Goal: Obtain resource: Download file/media

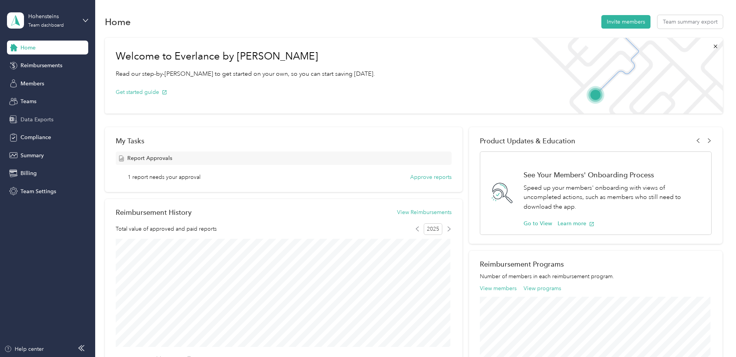
click at [43, 116] on span "Data Exports" at bounding box center [37, 120] width 33 height 8
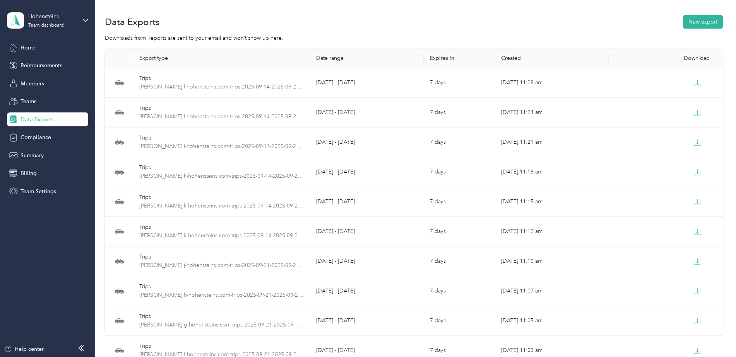
drag, startPoint x: 694, startPoint y: 23, endPoint x: 739, endPoint y: 53, distance: 53.8
click at [694, 23] on button "New export" at bounding box center [703, 22] width 40 height 14
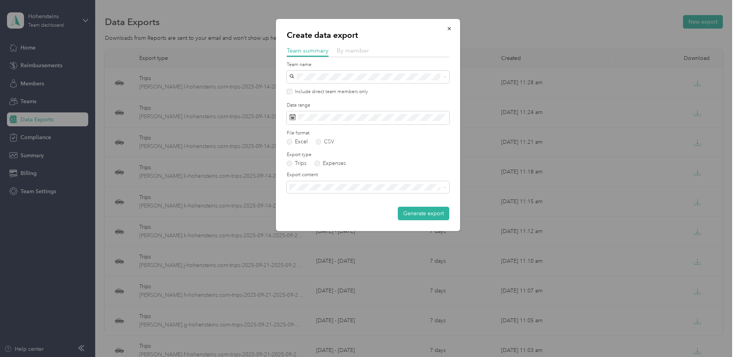
click at [357, 51] on span "By member" at bounding box center [353, 50] width 32 height 7
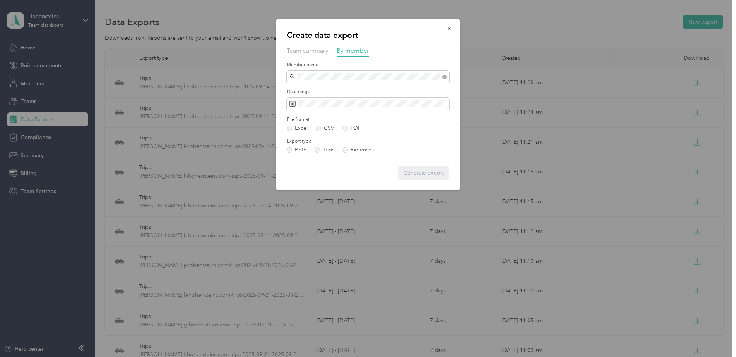
click at [344, 91] on div "[PERSON_NAME]" at bounding box center [368, 91] width 152 height 8
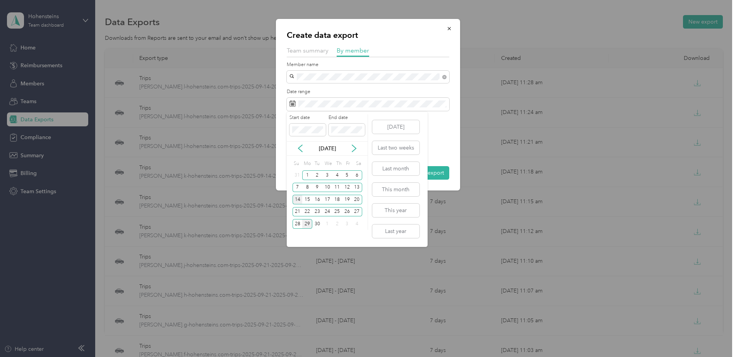
click at [299, 200] on div "14" at bounding box center [297, 200] width 10 height 10
click at [357, 211] on div "27" at bounding box center [357, 212] width 10 height 10
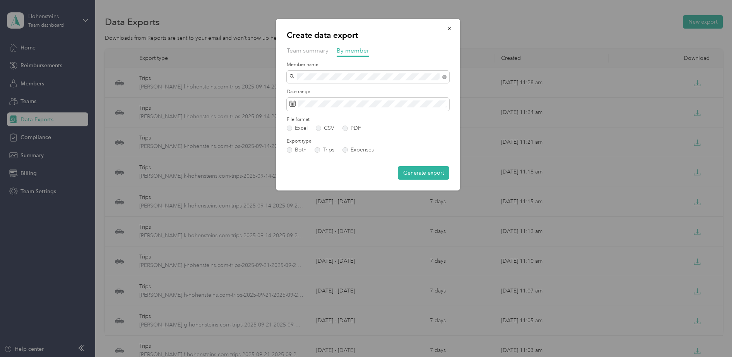
drag, startPoint x: 324, startPoint y: 128, endPoint x: 421, endPoint y: 153, distance: 99.8
click at [325, 127] on label "CSV" at bounding box center [325, 128] width 19 height 5
click at [444, 178] on button "Generate export" at bounding box center [423, 173] width 51 height 14
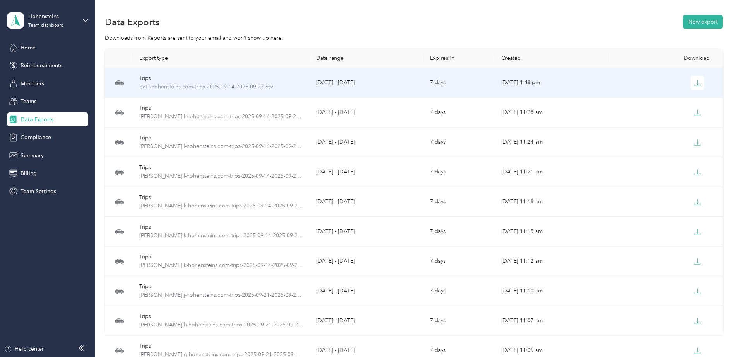
drag, startPoint x: 696, startPoint y: 84, endPoint x: 628, endPoint y: 98, distance: 70.3
click at [696, 84] on icon "button" at bounding box center [697, 82] width 2 height 5
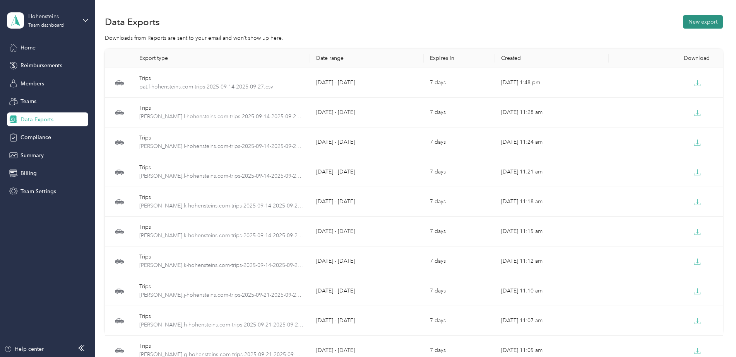
click at [708, 22] on button "New export" at bounding box center [703, 22] width 40 height 14
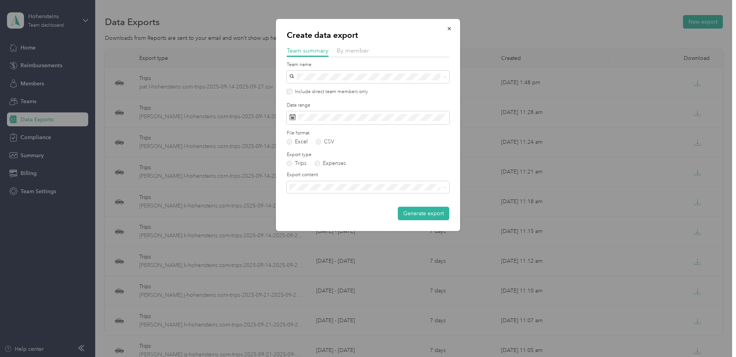
click at [361, 44] on div "Create data export Team summary By member Team name Include direct team members…" at bounding box center [368, 125] width 184 height 212
click at [358, 48] on span "By member" at bounding box center [353, 50] width 32 height 7
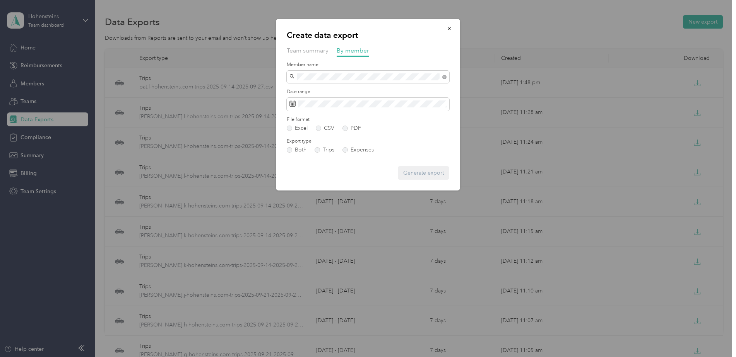
click at [324, 112] on li "[PERSON_NAME]" at bounding box center [368, 118] width 162 height 14
click at [326, 128] on label "CSV" at bounding box center [325, 128] width 19 height 5
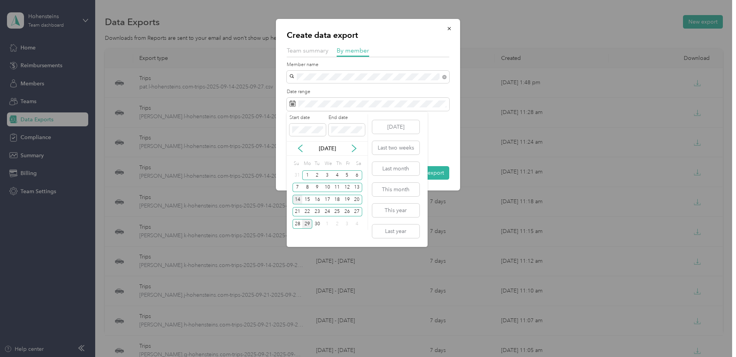
click at [299, 198] on div "14" at bounding box center [297, 200] width 10 height 10
drag, startPoint x: 360, startPoint y: 211, endPoint x: 387, endPoint y: 188, distance: 35.1
click at [361, 211] on div "27" at bounding box center [357, 212] width 10 height 10
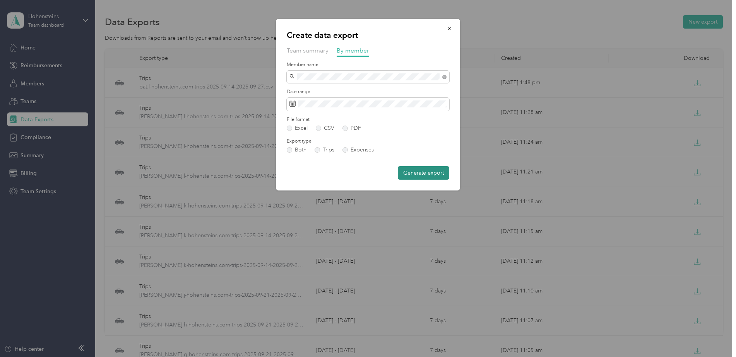
click at [435, 169] on button "Generate export" at bounding box center [423, 173] width 51 height 14
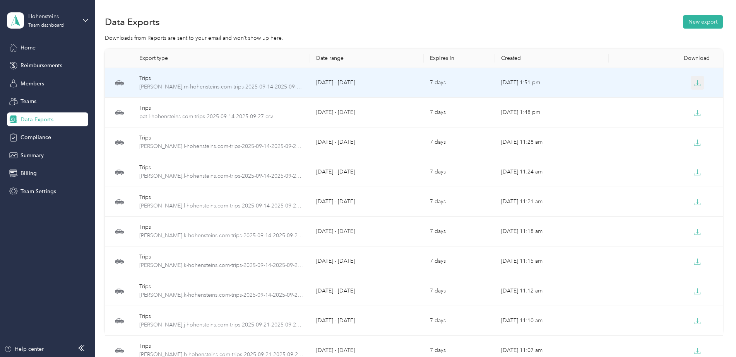
click at [695, 82] on icon "button" at bounding box center [697, 83] width 7 height 7
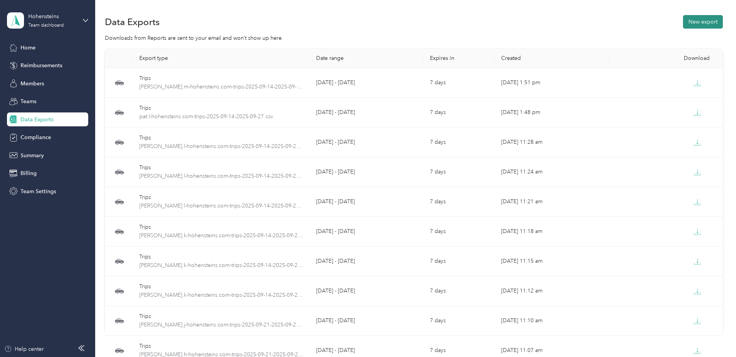
click at [706, 23] on button "New export" at bounding box center [703, 22] width 40 height 14
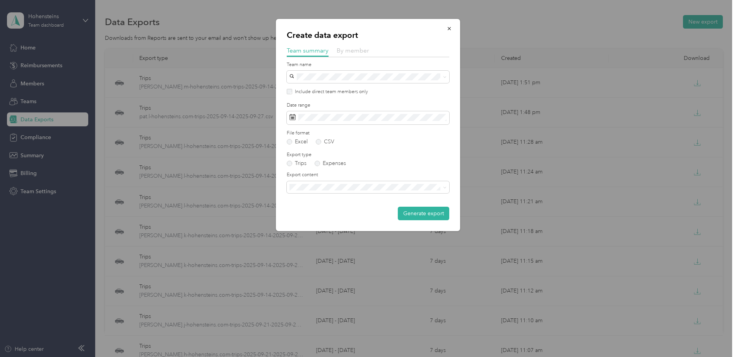
click at [360, 48] on span "By member" at bounding box center [353, 50] width 32 height 7
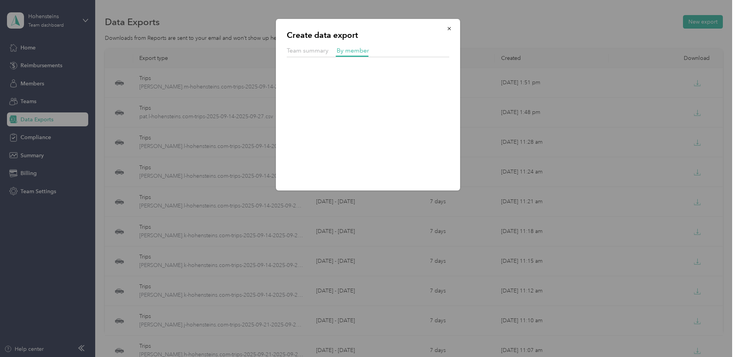
click at [372, 71] on span at bounding box center [368, 77] width 162 height 12
click at [358, 90] on div "[PERSON_NAME]" at bounding box center [368, 91] width 152 height 8
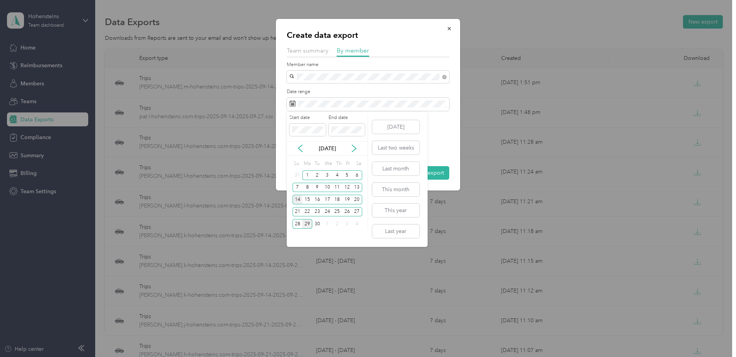
click at [297, 201] on div "14" at bounding box center [297, 200] width 10 height 10
click at [359, 213] on div "27" at bounding box center [357, 212] width 10 height 10
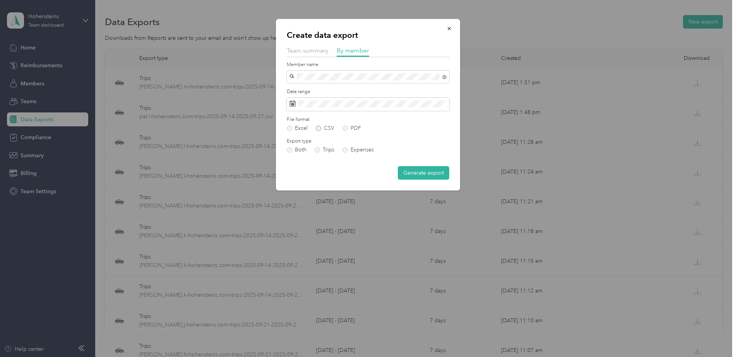
click at [325, 126] on label "CSV" at bounding box center [325, 128] width 19 height 5
drag, startPoint x: 429, startPoint y: 173, endPoint x: 372, endPoint y: 127, distance: 73.5
click at [429, 173] on button "Generate export" at bounding box center [423, 173] width 51 height 14
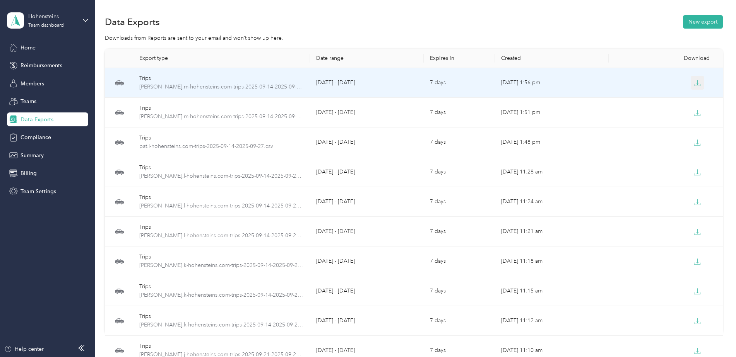
click at [696, 84] on icon "button" at bounding box center [697, 83] width 7 height 7
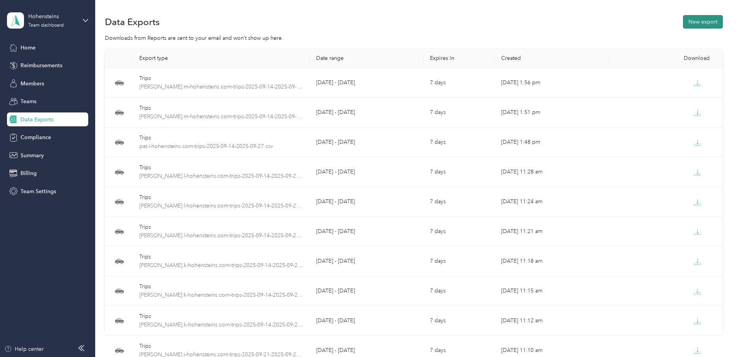
click at [708, 22] on button "New export" at bounding box center [703, 22] width 40 height 14
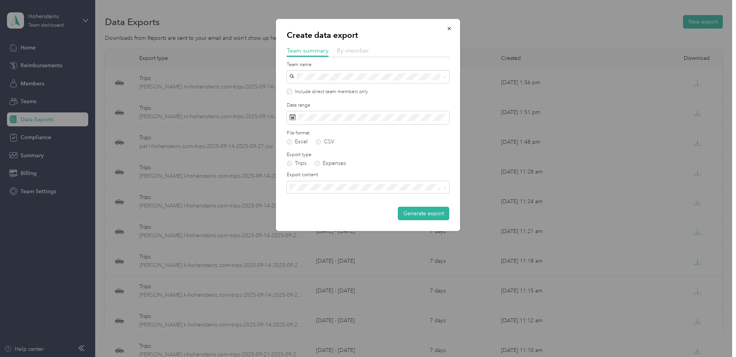
click at [352, 47] on span "By member" at bounding box center [353, 50] width 32 height 7
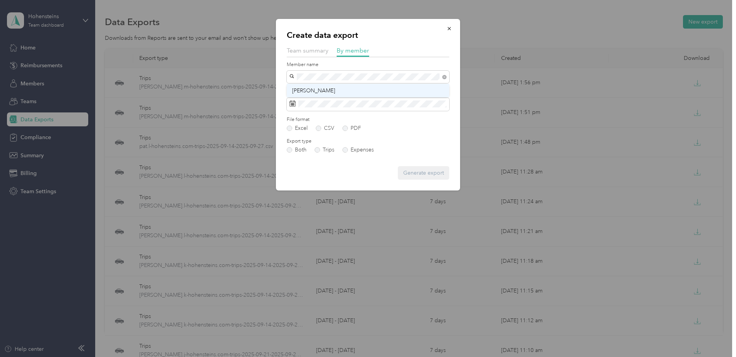
click at [351, 91] on div "[PERSON_NAME]" at bounding box center [368, 91] width 152 height 8
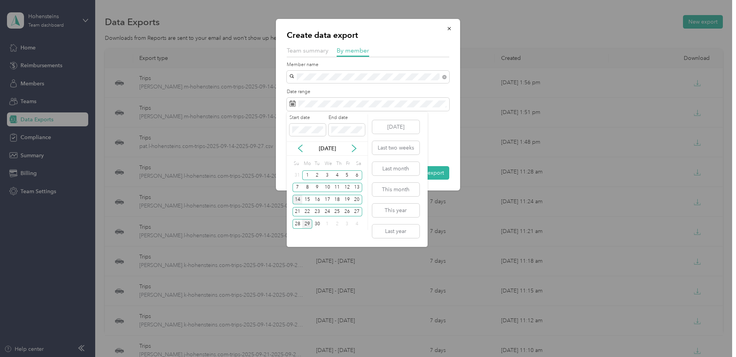
click at [301, 200] on div "14" at bounding box center [297, 200] width 10 height 10
click at [358, 210] on div "27" at bounding box center [357, 212] width 10 height 10
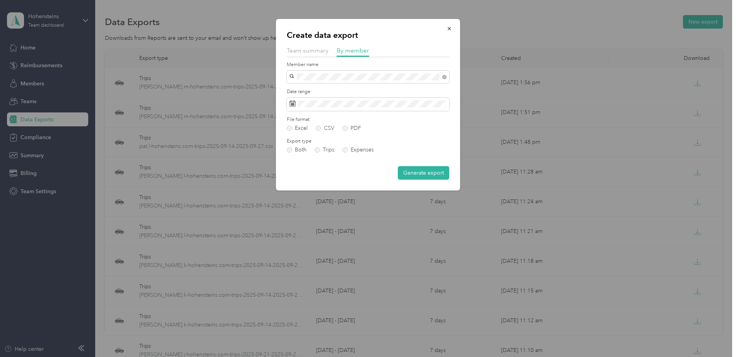
click at [323, 124] on div "File format Excel CSV PDF" at bounding box center [368, 123] width 162 height 15
drag, startPoint x: 325, startPoint y: 131, endPoint x: 357, endPoint y: 140, distance: 33.0
click at [325, 131] on label "CSV" at bounding box center [325, 128] width 19 height 5
click at [436, 173] on button "Generate export" at bounding box center [423, 173] width 51 height 14
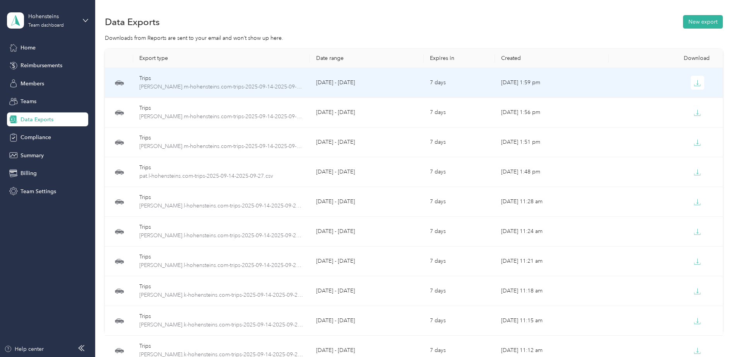
drag, startPoint x: 698, startPoint y: 82, endPoint x: 706, endPoint y: 86, distance: 8.8
click at [698, 82] on icon "button" at bounding box center [697, 83] width 7 height 7
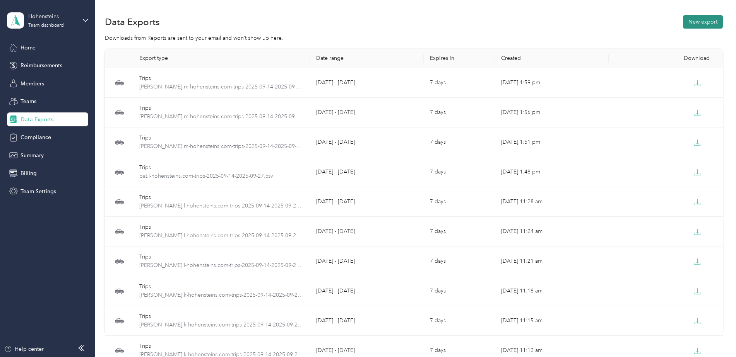
click at [713, 25] on button "New export" at bounding box center [703, 22] width 40 height 14
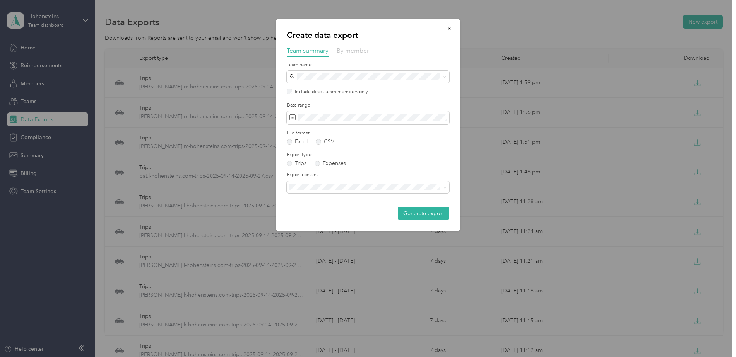
click at [361, 50] on span "By member" at bounding box center [353, 50] width 32 height 7
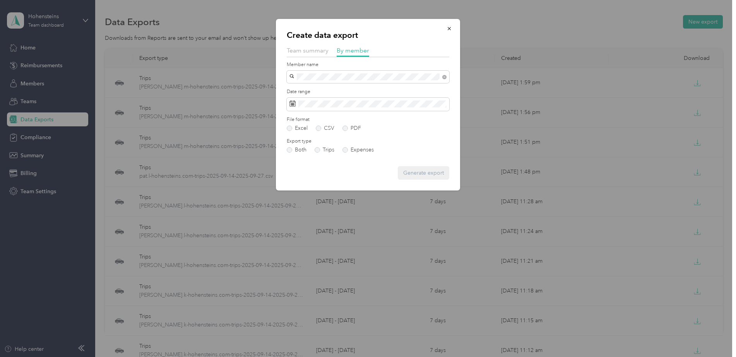
click at [356, 84] on li "[PERSON_NAME]" at bounding box center [368, 91] width 162 height 14
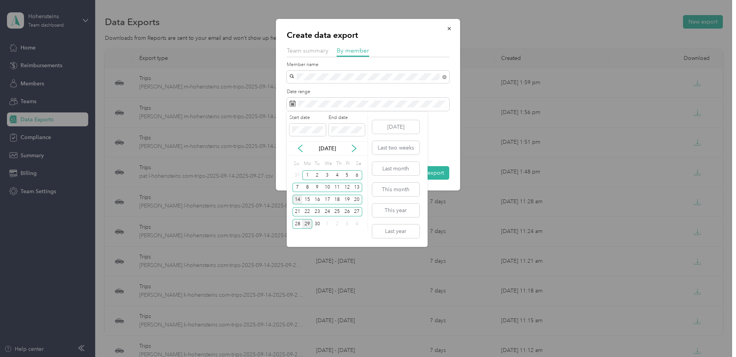
click at [296, 201] on div "14" at bounding box center [297, 200] width 10 height 10
click at [354, 210] on div "27" at bounding box center [357, 212] width 10 height 10
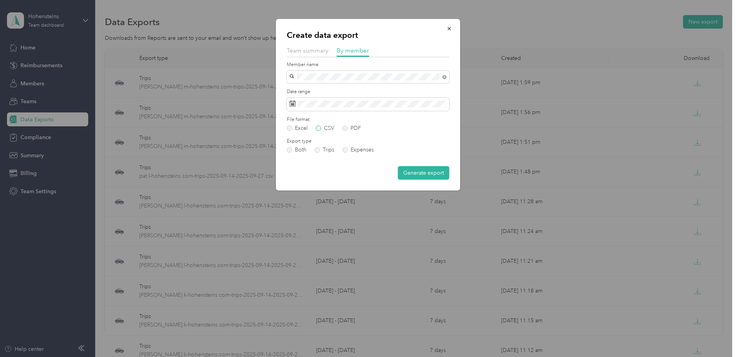
click at [325, 129] on label "CSV" at bounding box center [325, 128] width 19 height 5
click at [435, 170] on button "Generate export" at bounding box center [423, 173] width 51 height 14
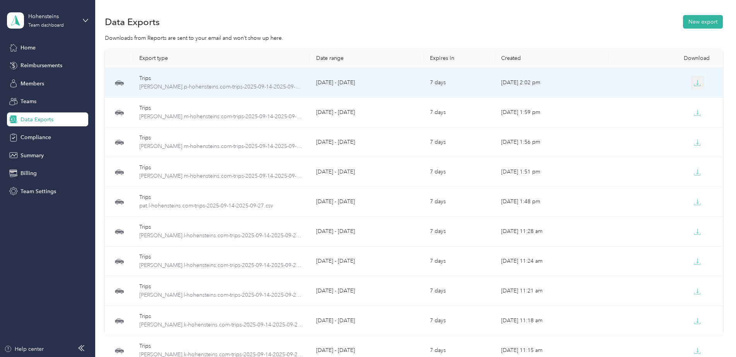
click at [700, 77] on button "button" at bounding box center [698, 83] width 14 height 14
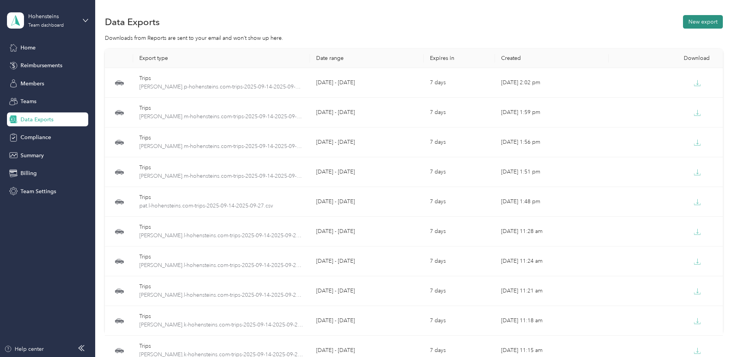
click at [706, 19] on button "New export" at bounding box center [703, 22] width 40 height 14
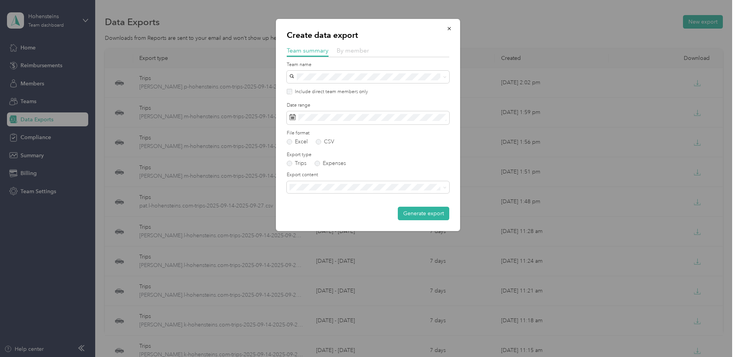
click at [346, 49] on span "By member" at bounding box center [353, 50] width 32 height 7
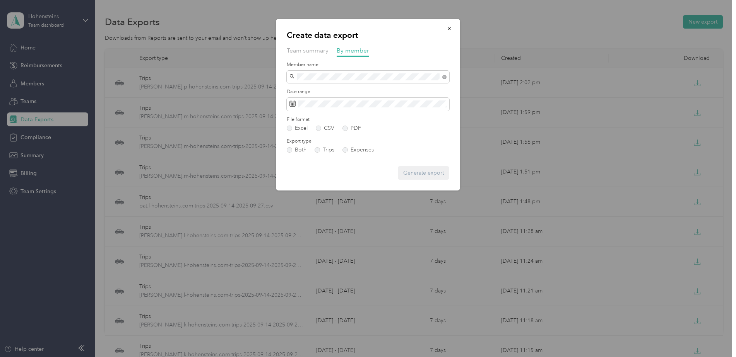
click at [326, 94] on div "[PERSON_NAME]" at bounding box center [368, 91] width 152 height 8
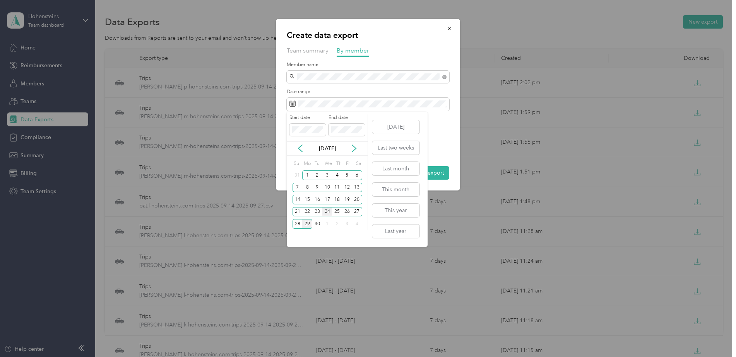
drag, startPoint x: 296, startPoint y: 198, endPoint x: 326, endPoint y: 207, distance: 31.5
click at [296, 198] on div "14" at bounding box center [297, 200] width 10 height 10
click at [356, 214] on div "27" at bounding box center [357, 212] width 10 height 10
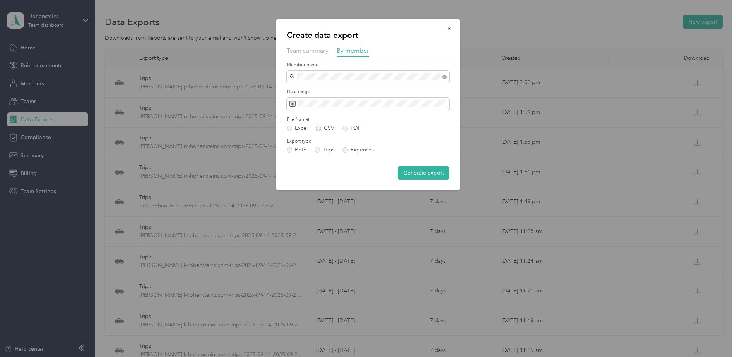
click at [327, 127] on label "CSV" at bounding box center [325, 128] width 19 height 5
click at [422, 175] on button "Generate export" at bounding box center [423, 173] width 51 height 14
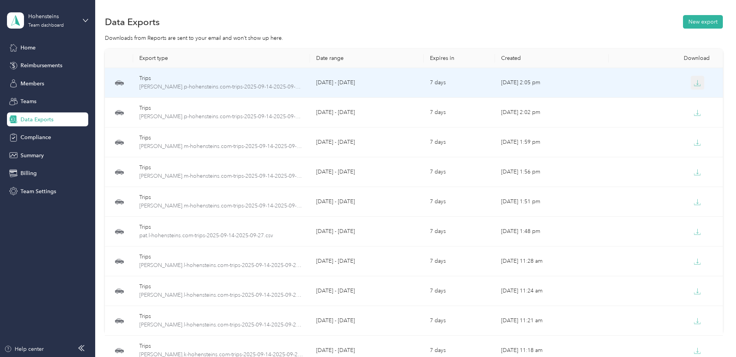
click at [694, 81] on icon "button" at bounding box center [697, 83] width 7 height 7
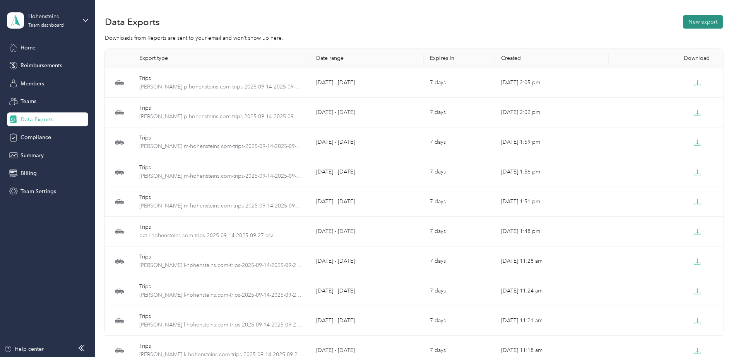
click at [707, 22] on button "New export" at bounding box center [703, 22] width 40 height 14
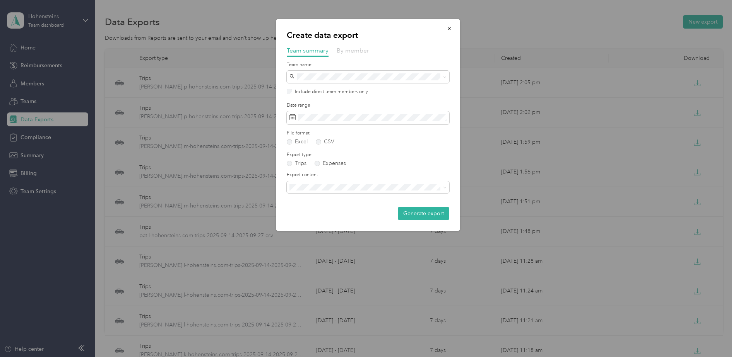
click at [344, 51] on span "By member" at bounding box center [353, 50] width 32 height 7
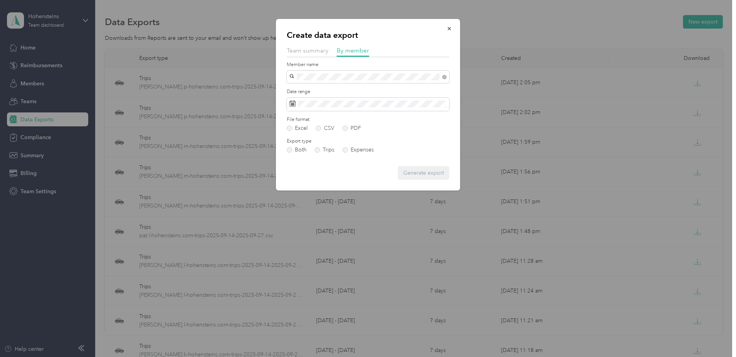
click at [328, 93] on div "[PERSON_NAME]" at bounding box center [368, 91] width 152 height 8
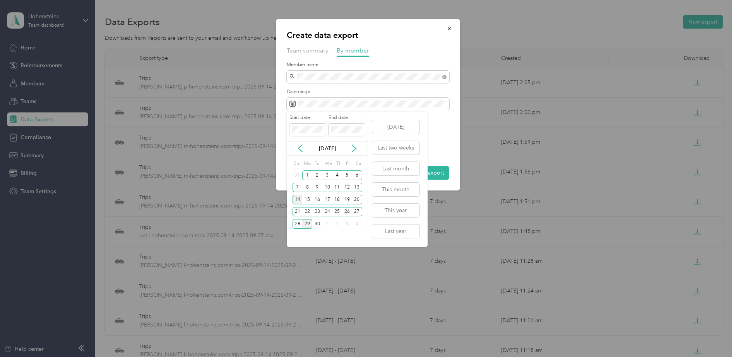
click at [300, 199] on div "14" at bounding box center [297, 200] width 10 height 10
click at [354, 214] on div "27" at bounding box center [357, 212] width 10 height 10
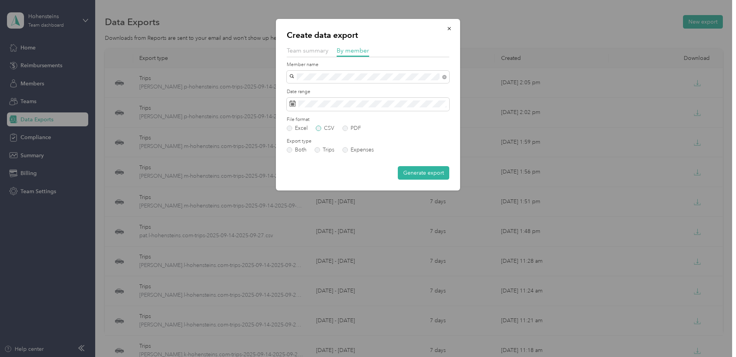
click at [326, 127] on label "CSV" at bounding box center [325, 128] width 19 height 5
click at [414, 173] on button "Generate export" at bounding box center [423, 173] width 51 height 14
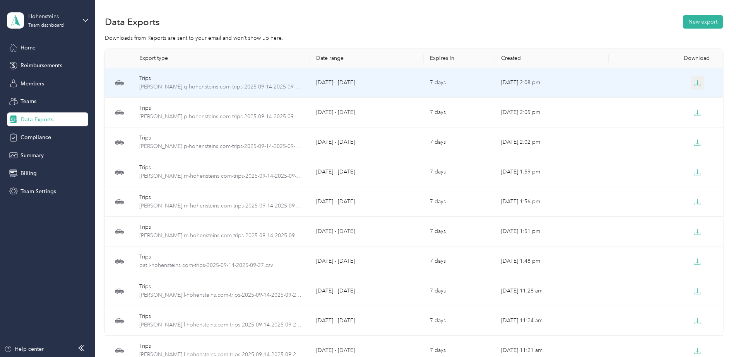
click at [696, 77] on button "button" at bounding box center [698, 83] width 14 height 14
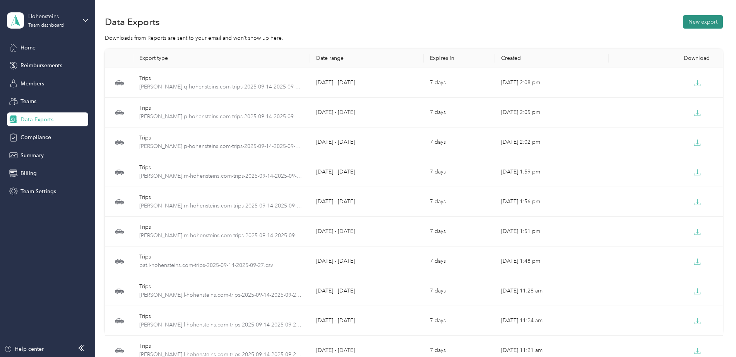
click at [702, 20] on button "New export" at bounding box center [703, 22] width 40 height 14
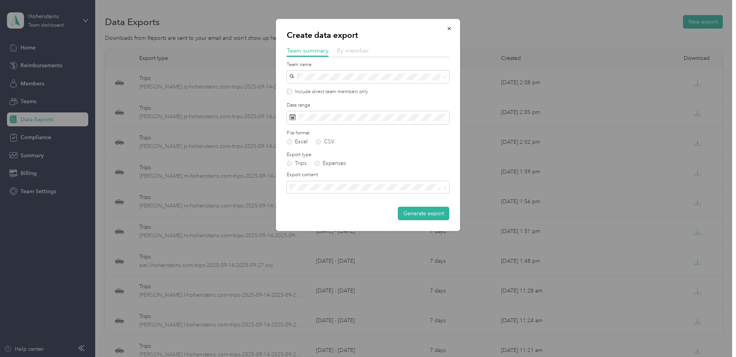
click at [342, 50] on span "By member" at bounding box center [353, 50] width 32 height 7
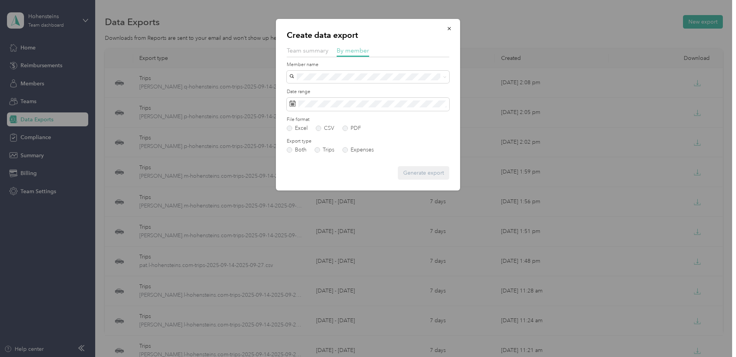
click at [359, 53] on span "By member" at bounding box center [353, 50] width 32 height 7
click at [346, 80] on span at bounding box center [368, 77] width 162 height 12
click at [332, 86] on li "[PERSON_NAME]" at bounding box center [368, 91] width 162 height 14
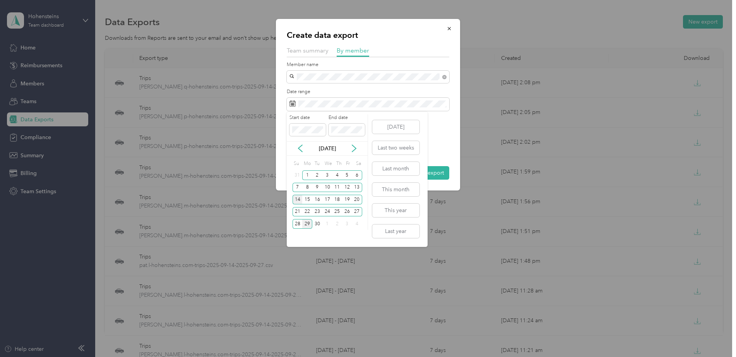
click at [296, 199] on div "14" at bounding box center [297, 200] width 10 height 10
click at [355, 215] on div "27" at bounding box center [357, 212] width 10 height 10
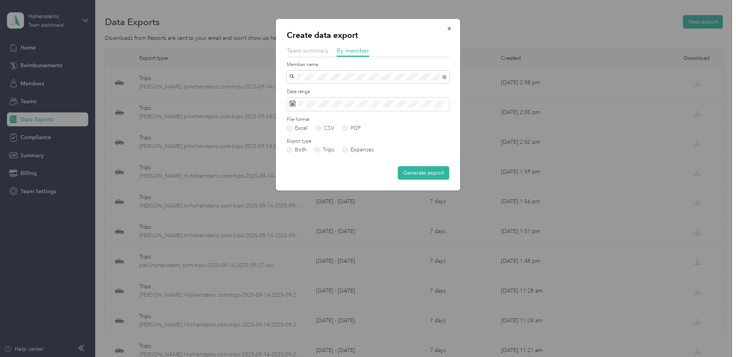
drag, startPoint x: 321, startPoint y: 127, endPoint x: 394, endPoint y: 154, distance: 77.9
click at [322, 127] on label "CSV" at bounding box center [325, 128] width 19 height 5
click at [421, 174] on button "Generate export" at bounding box center [423, 173] width 51 height 14
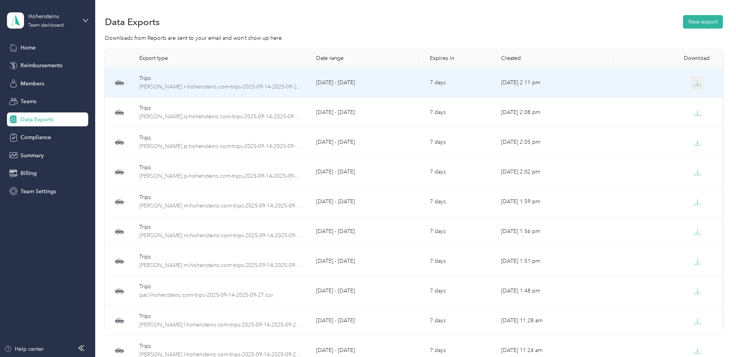
click at [691, 82] on button "button" at bounding box center [698, 83] width 14 height 14
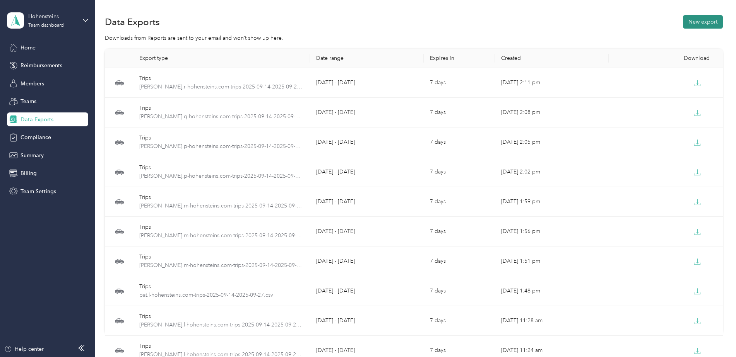
click at [705, 22] on button "New export" at bounding box center [703, 22] width 40 height 14
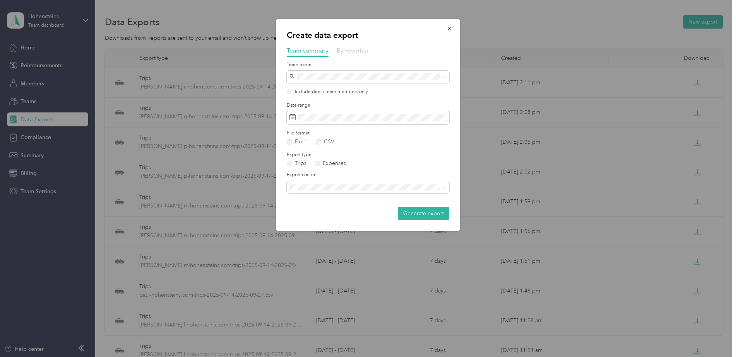
click at [346, 50] on span "By member" at bounding box center [353, 50] width 32 height 7
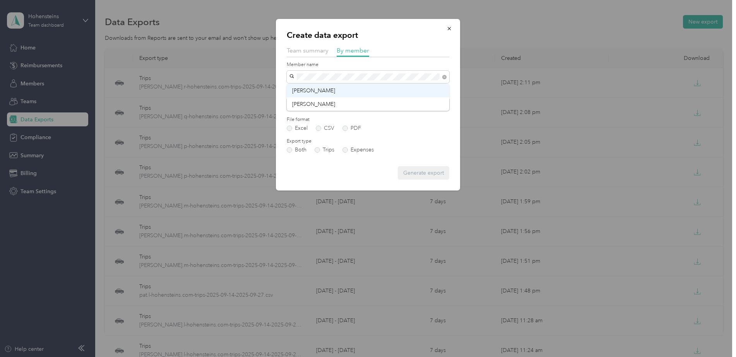
click at [337, 91] on div "[PERSON_NAME]" at bounding box center [368, 91] width 152 height 8
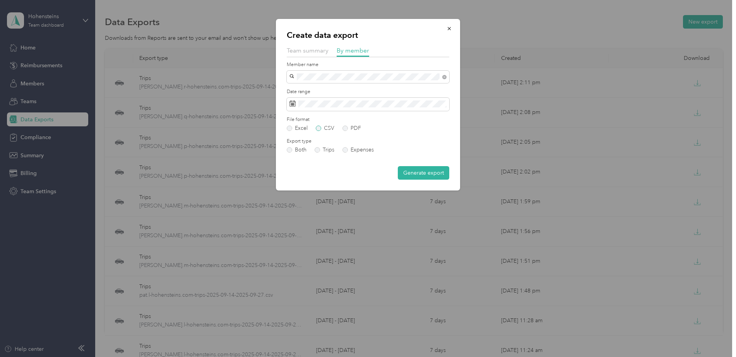
click at [328, 129] on label "CSV" at bounding box center [325, 128] width 19 height 5
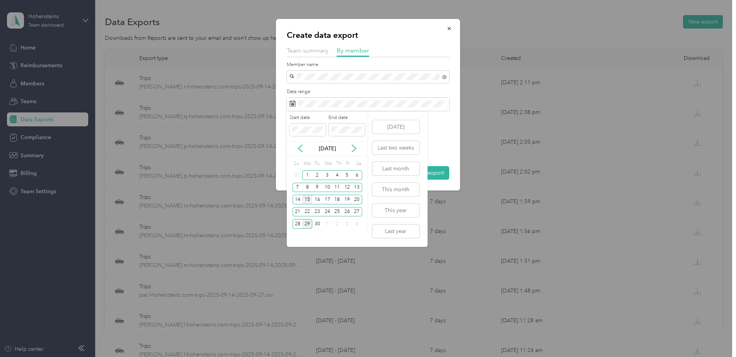
drag, startPoint x: 296, startPoint y: 200, endPoint x: 304, endPoint y: 199, distance: 8.1
click at [297, 200] on div "14" at bounding box center [297, 200] width 10 height 10
drag, startPoint x: 357, startPoint y: 213, endPoint x: 370, endPoint y: 210, distance: 13.1
click at [357, 213] on div "27" at bounding box center [357, 212] width 10 height 10
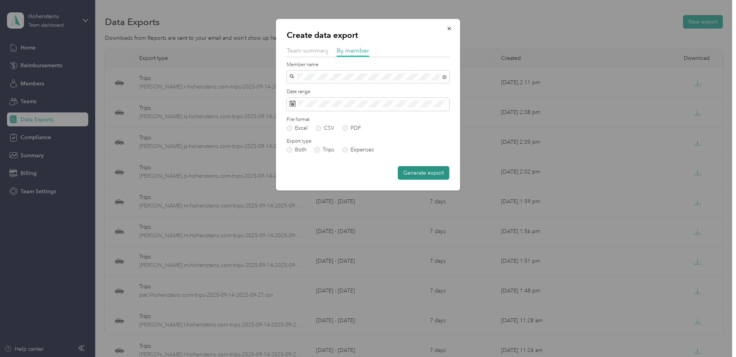
click at [426, 170] on button "Generate export" at bounding box center [423, 173] width 51 height 14
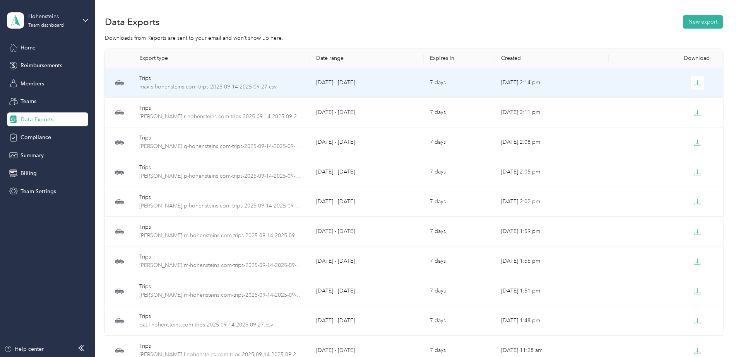
drag, startPoint x: 693, startPoint y: 82, endPoint x: 730, endPoint y: 76, distance: 37.5
click at [694, 82] on icon "button" at bounding box center [697, 83] width 7 height 7
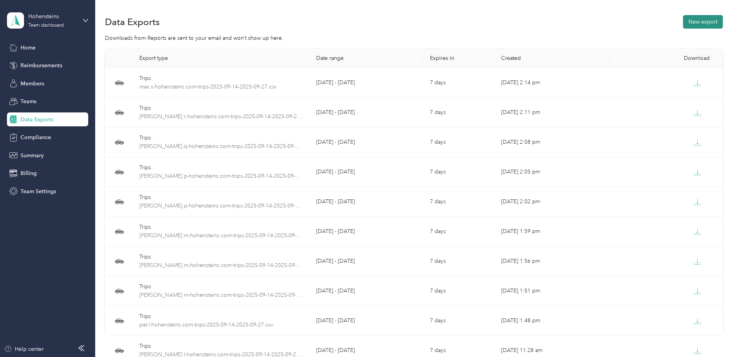
click at [704, 19] on button "New export" at bounding box center [703, 22] width 40 height 14
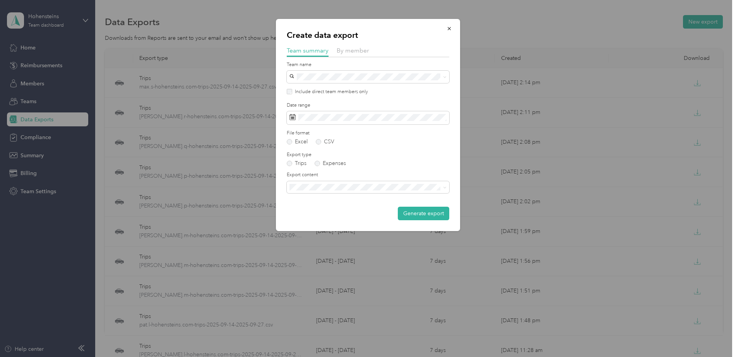
click at [345, 46] on div "Create data export Team summary By member Team name Include direct team members…" at bounding box center [368, 125] width 184 height 212
drag, startPoint x: 359, startPoint y: 44, endPoint x: 359, endPoint y: 50, distance: 5.1
click at [359, 44] on div "Create data export Team summary By member Team name Include direct team members…" at bounding box center [368, 125] width 184 height 212
click at [359, 50] on span "By member" at bounding box center [353, 50] width 32 height 7
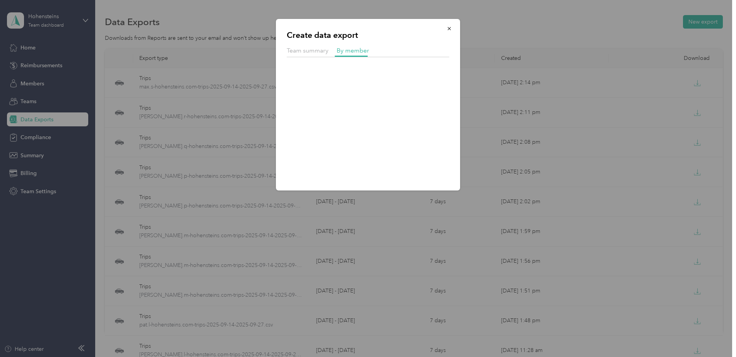
click at [339, 71] on span at bounding box center [368, 77] width 162 height 12
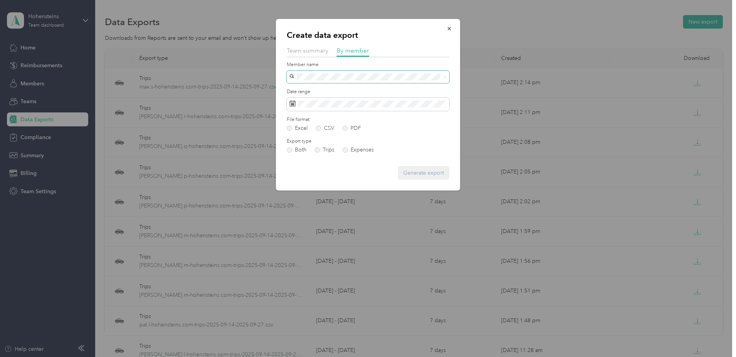
click at [342, 72] on span at bounding box center [368, 77] width 162 height 12
click at [321, 89] on span "[PERSON_NAME]" at bounding box center [313, 90] width 43 height 7
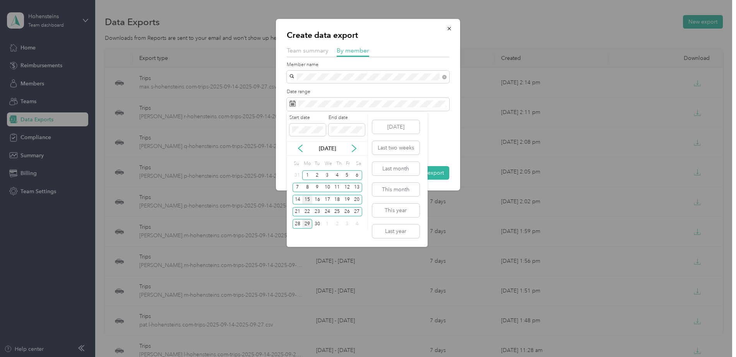
drag, startPoint x: 296, startPoint y: 200, endPoint x: 311, endPoint y: 203, distance: 15.3
click at [296, 200] on div "14" at bounding box center [297, 200] width 10 height 10
click at [354, 211] on div "27" at bounding box center [357, 212] width 10 height 10
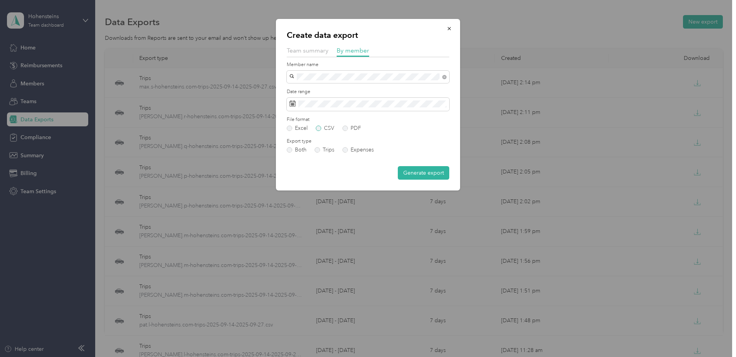
click at [327, 131] on label "CSV" at bounding box center [325, 128] width 19 height 5
click at [426, 176] on button "Generate export" at bounding box center [423, 173] width 51 height 14
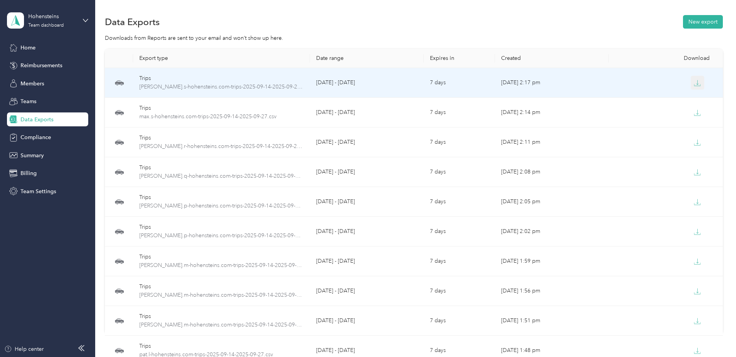
click at [697, 83] on icon "button" at bounding box center [697, 83] width 7 height 7
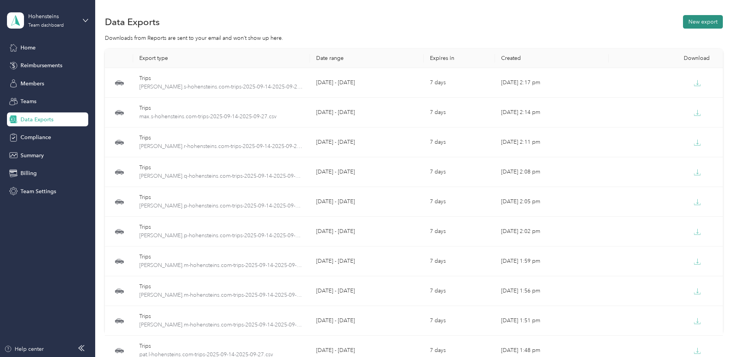
click at [705, 26] on button "New export" at bounding box center [703, 22] width 40 height 14
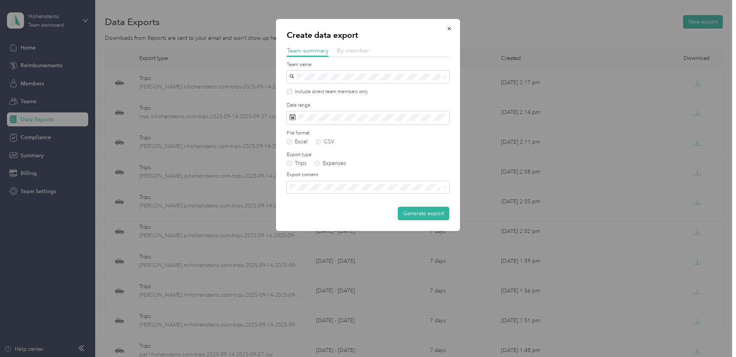
click at [345, 49] on span "By member" at bounding box center [353, 50] width 32 height 7
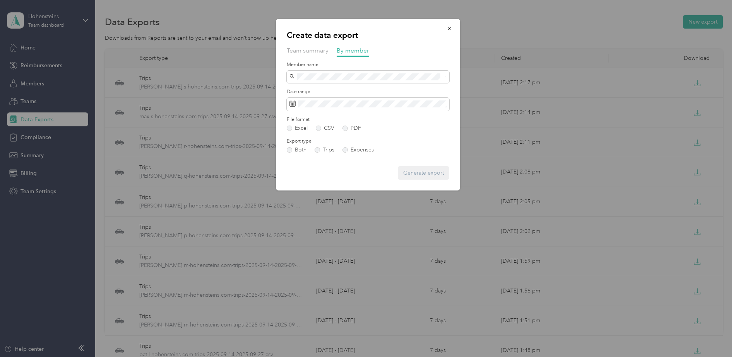
click at [327, 86] on li "[PERSON_NAME]" at bounding box center [368, 91] width 162 height 14
click at [324, 126] on label "CSV" at bounding box center [325, 128] width 19 height 5
drag, startPoint x: 325, startPoint y: 125, endPoint x: 318, endPoint y: 129, distance: 8.0
click at [315, 131] on form "Member name Date range File format Excel CSV PDF Export type Both Trips Expense…" at bounding box center [368, 121] width 162 height 119
drag, startPoint x: 319, startPoint y: 128, endPoint x: 326, endPoint y: 126, distance: 6.9
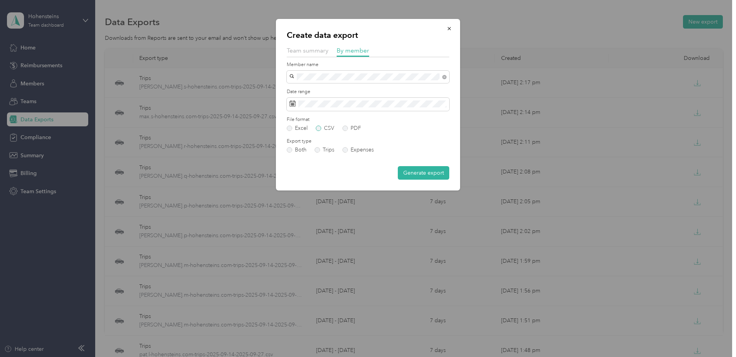
click at [322, 128] on label "CSV" at bounding box center [325, 128] width 19 height 5
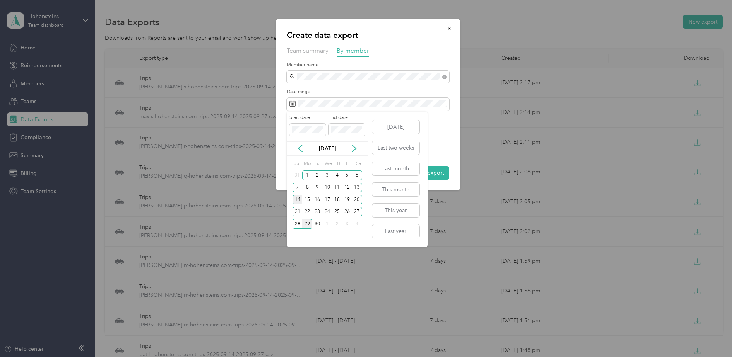
click at [296, 200] on div "14" at bounding box center [297, 200] width 10 height 10
click at [360, 212] on div "27" at bounding box center [357, 212] width 10 height 10
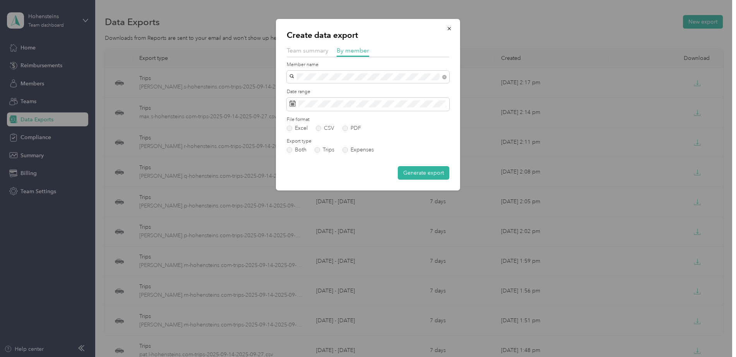
click at [422, 173] on button "Generate export" at bounding box center [423, 173] width 51 height 14
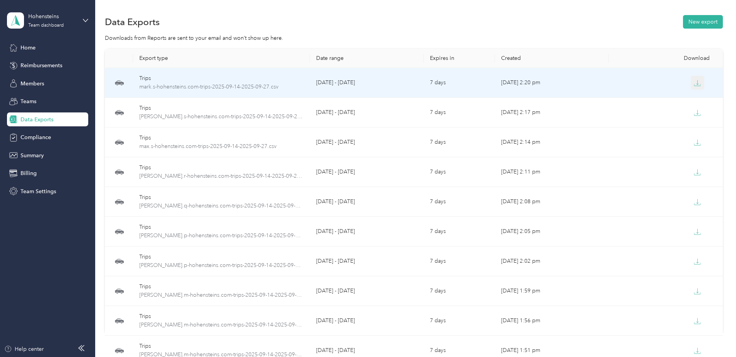
click at [694, 83] on icon "button" at bounding box center [697, 83] width 7 height 7
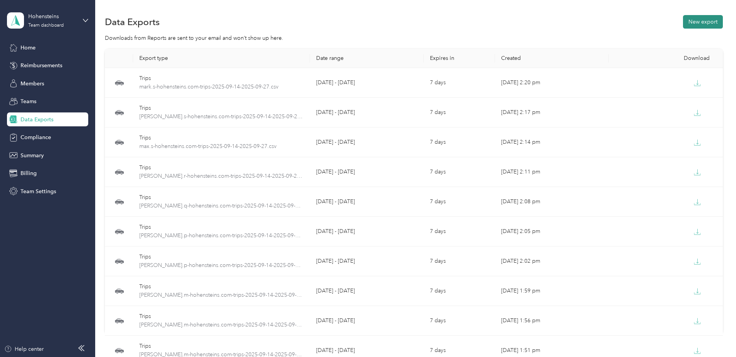
click at [710, 20] on button "New export" at bounding box center [703, 22] width 40 height 14
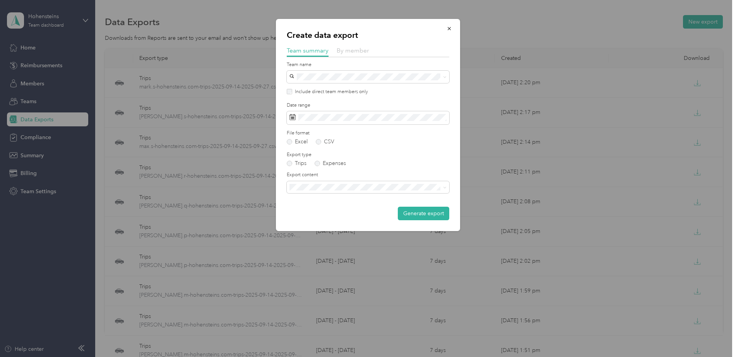
click at [368, 49] on span "By member" at bounding box center [353, 50] width 32 height 7
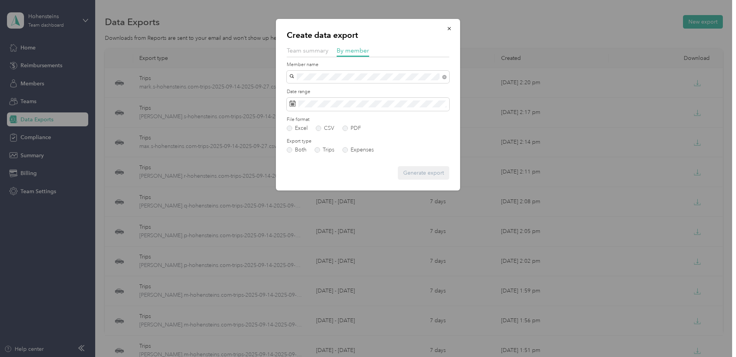
click at [320, 92] on span "[PERSON_NAME]" at bounding box center [313, 90] width 43 height 7
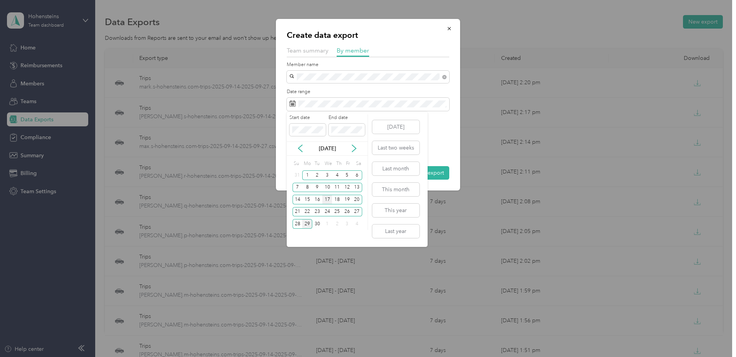
drag, startPoint x: 299, startPoint y: 199, endPoint x: 322, endPoint y: 204, distance: 23.7
click at [299, 199] on div "14" at bounding box center [297, 200] width 10 height 10
click at [358, 209] on div "27" at bounding box center [357, 212] width 10 height 10
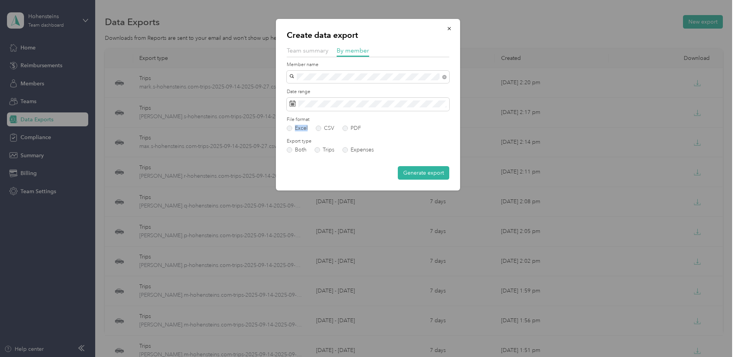
click at [325, 125] on div "File format Excel CSV PDF" at bounding box center [368, 123] width 162 height 15
click at [322, 128] on label "CSV" at bounding box center [325, 128] width 19 height 5
click at [417, 176] on button "Generate export" at bounding box center [423, 173] width 51 height 14
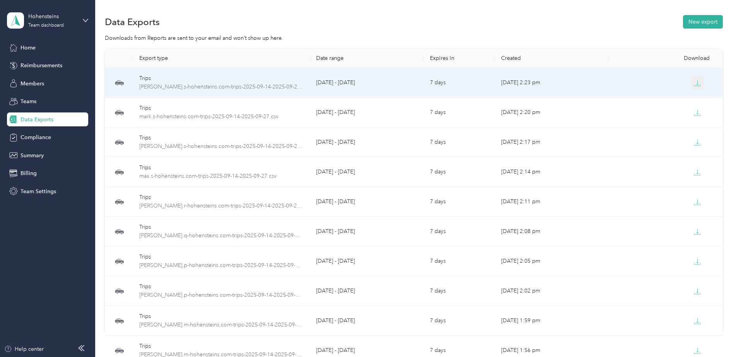
click at [695, 82] on icon "button" at bounding box center [697, 83] width 7 height 7
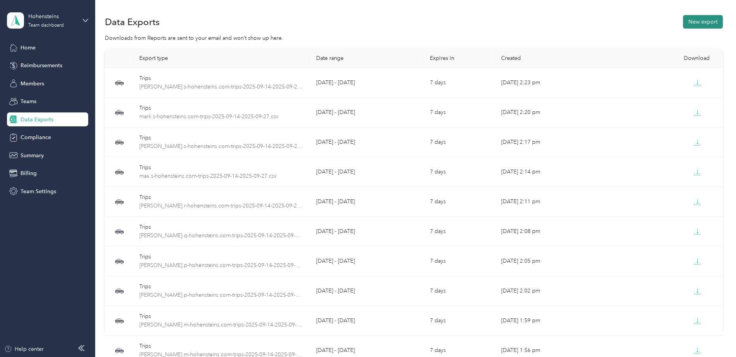
click at [712, 20] on button "New export" at bounding box center [703, 22] width 40 height 14
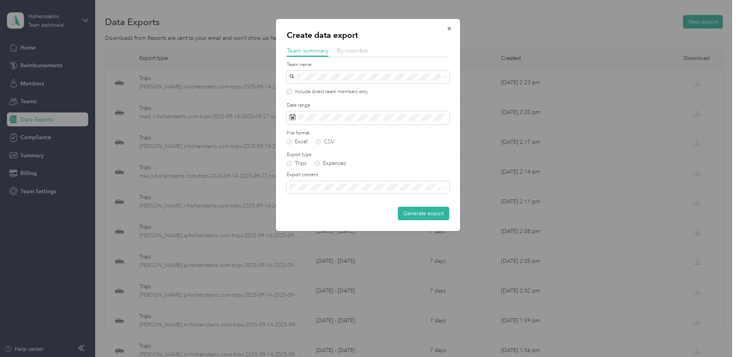
click at [351, 54] on span "By member" at bounding box center [353, 50] width 32 height 7
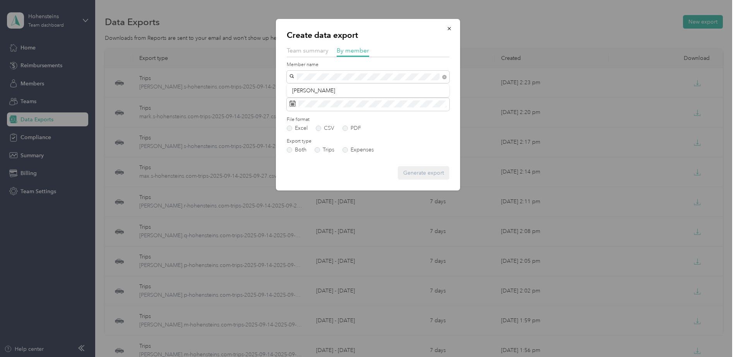
drag, startPoint x: 335, startPoint y: 90, endPoint x: 424, endPoint y: 113, distance: 92.2
click at [335, 89] on div "[PERSON_NAME]" at bounding box center [368, 91] width 152 height 8
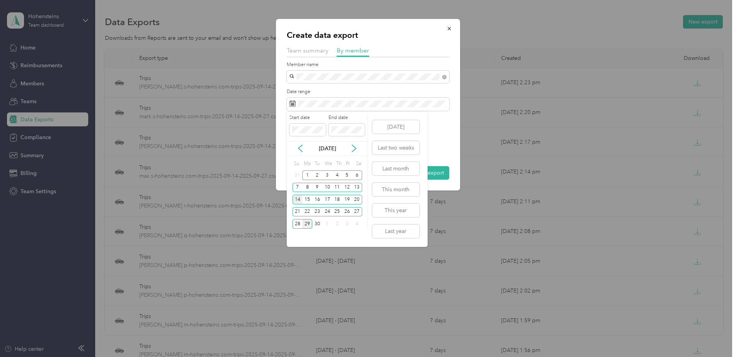
drag, startPoint x: 296, startPoint y: 199, endPoint x: 299, endPoint y: 202, distance: 4.2
click at [298, 200] on div "14" at bounding box center [297, 200] width 10 height 10
drag, startPoint x: 358, startPoint y: 214, endPoint x: 334, endPoint y: 163, distance: 56.1
click at [358, 214] on div "27" at bounding box center [357, 212] width 10 height 10
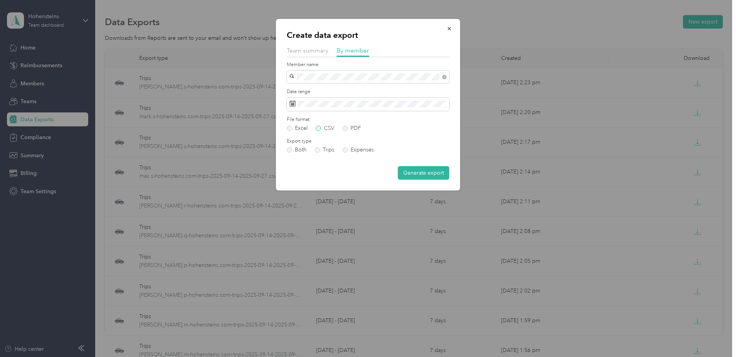
click at [328, 126] on label "CSV" at bounding box center [325, 128] width 19 height 5
click at [421, 176] on button "Generate export" at bounding box center [423, 173] width 51 height 14
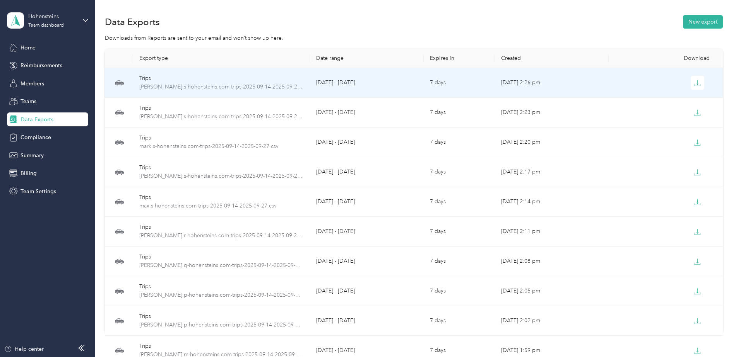
drag, startPoint x: 697, startPoint y: 82, endPoint x: 677, endPoint y: 92, distance: 22.1
click at [697, 82] on icon "button" at bounding box center [697, 83] width 7 height 7
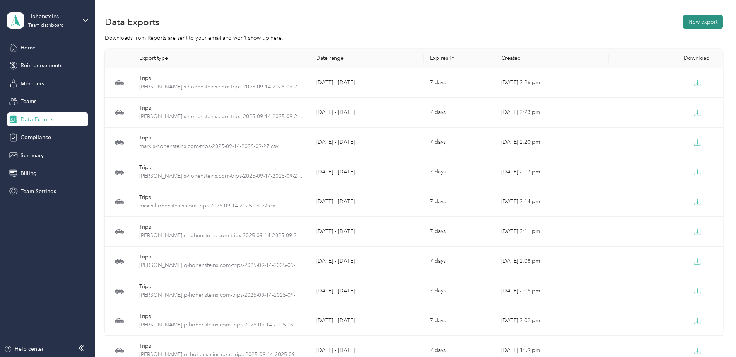
click at [718, 22] on button "New export" at bounding box center [703, 22] width 40 height 14
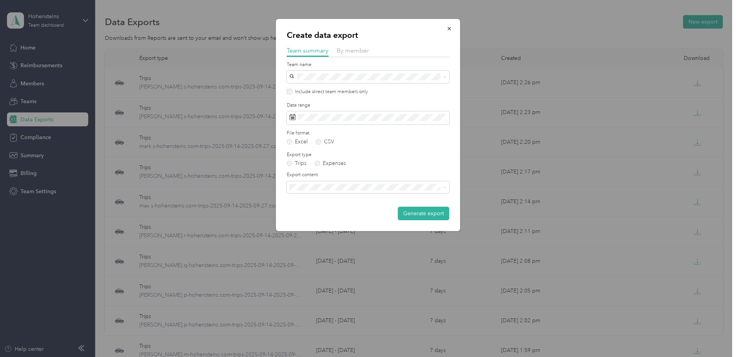
click at [347, 46] on div "Create data export Team summary By member Team name Include direct team members…" at bounding box center [368, 125] width 184 height 212
click at [348, 51] on span "By member" at bounding box center [353, 50] width 32 height 7
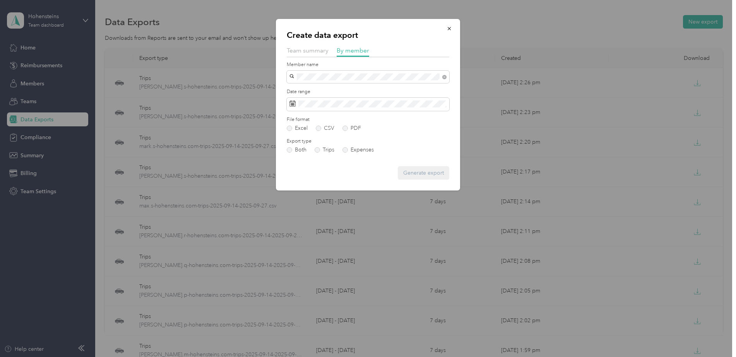
click at [354, 87] on div "[PERSON_NAME]" at bounding box center [368, 91] width 152 height 8
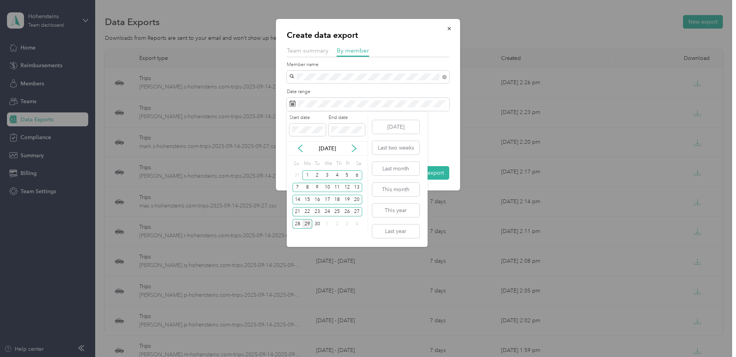
drag, startPoint x: 297, startPoint y: 198, endPoint x: 354, endPoint y: 207, distance: 57.8
click at [299, 198] on div "14" at bounding box center [297, 200] width 10 height 10
drag, startPoint x: 358, startPoint y: 212, endPoint x: 356, endPoint y: 206, distance: 6.3
click at [357, 212] on div "27" at bounding box center [357, 212] width 10 height 10
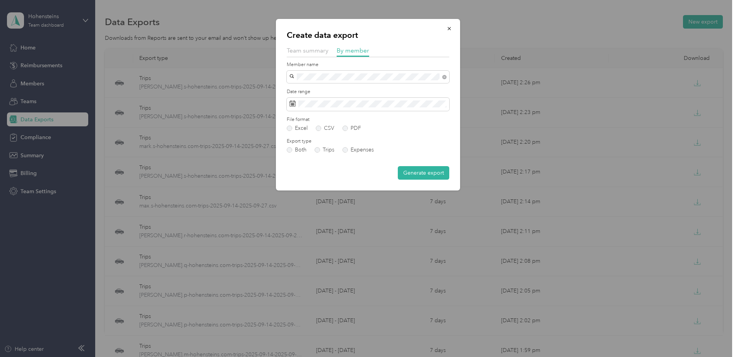
drag, startPoint x: 324, startPoint y: 126, endPoint x: 333, endPoint y: 132, distance: 10.6
click at [325, 126] on label "CSV" at bounding box center [325, 128] width 19 height 5
click at [415, 171] on button "Generate export" at bounding box center [423, 173] width 51 height 14
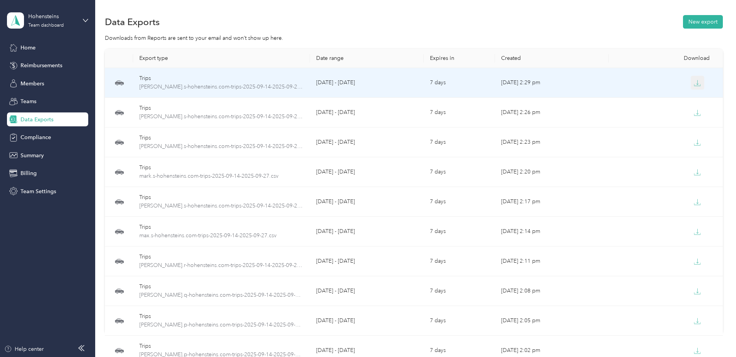
click at [696, 81] on icon "button" at bounding box center [697, 83] width 7 height 7
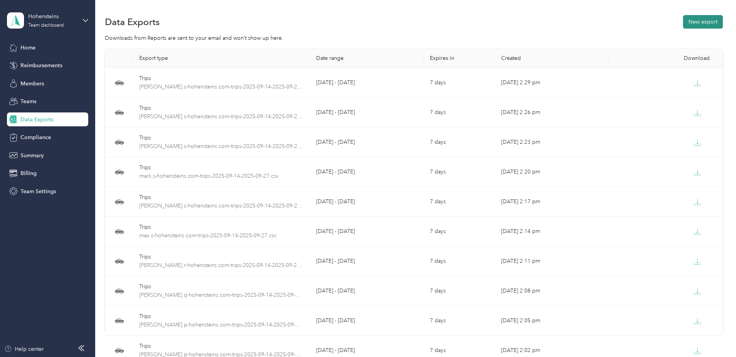
click at [707, 19] on button "New export" at bounding box center [703, 22] width 40 height 14
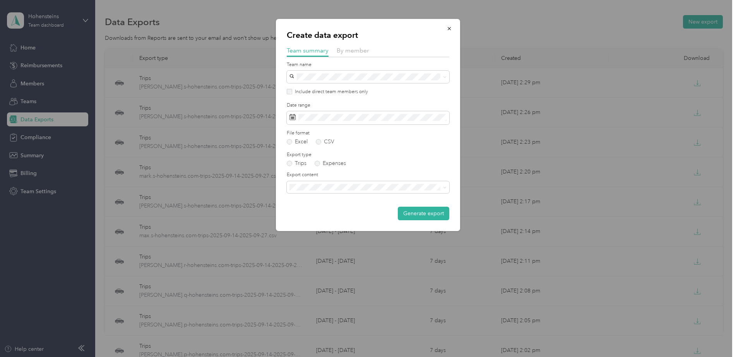
click at [345, 46] on div "By member" at bounding box center [353, 51] width 32 height 10
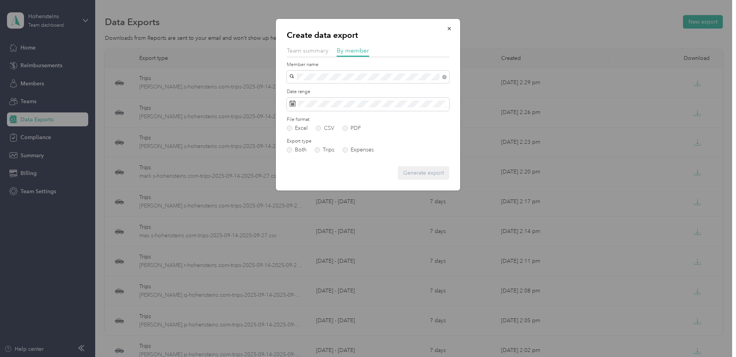
click at [333, 90] on div "[PERSON_NAME]" at bounding box center [368, 91] width 152 height 8
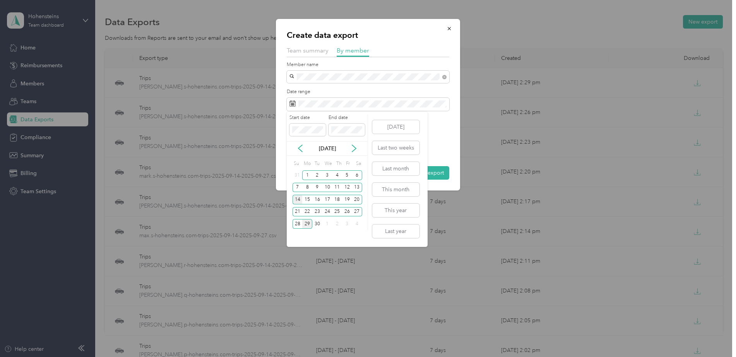
click at [298, 198] on div "14" at bounding box center [297, 200] width 10 height 10
click at [354, 212] on div "27" at bounding box center [357, 212] width 10 height 10
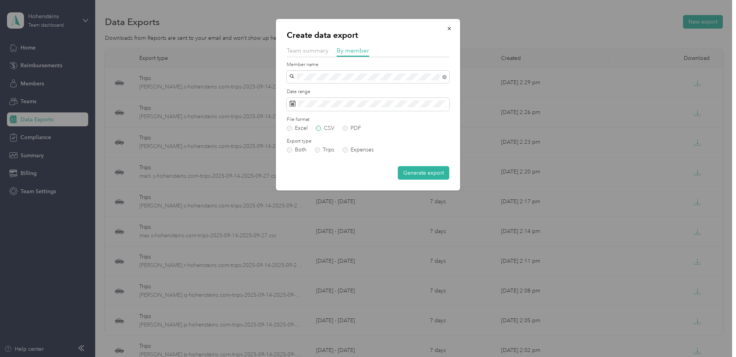
click at [327, 122] on label "File format" at bounding box center [368, 119] width 162 height 7
drag, startPoint x: 330, startPoint y: 126, endPoint x: 344, endPoint y: 136, distance: 17.4
click at [331, 126] on label "CSV" at bounding box center [325, 128] width 19 height 5
click at [422, 173] on button "Generate export" at bounding box center [423, 173] width 51 height 14
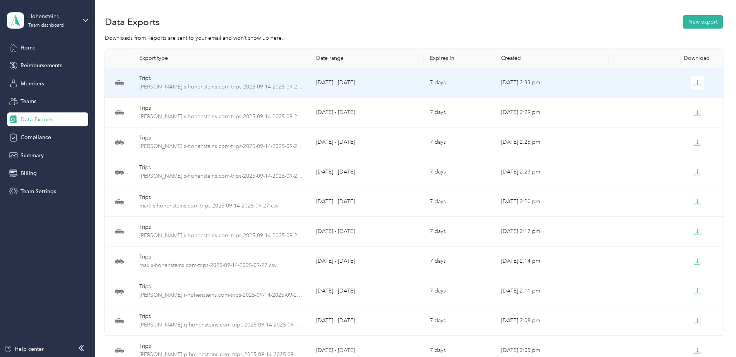
drag, startPoint x: 695, startPoint y: 80, endPoint x: 688, endPoint y: 104, distance: 25.2
click at [695, 80] on icon "button" at bounding box center [697, 83] width 7 height 7
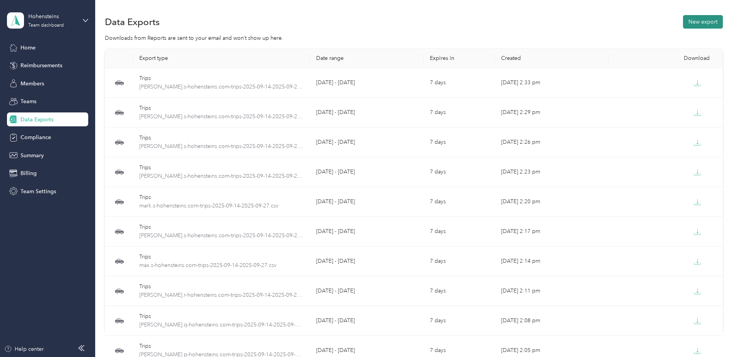
click at [710, 20] on button "New export" at bounding box center [703, 22] width 40 height 14
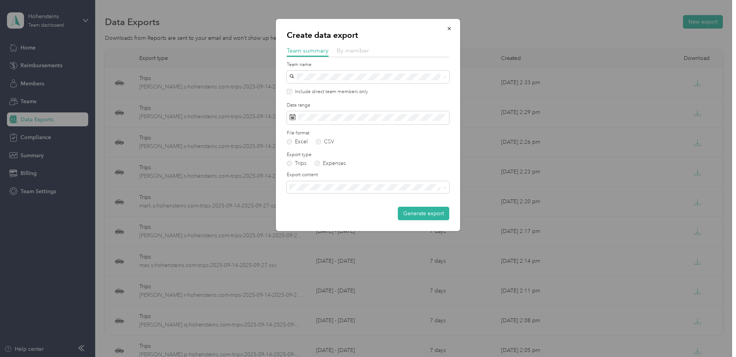
click at [358, 52] on span "By member" at bounding box center [353, 50] width 32 height 7
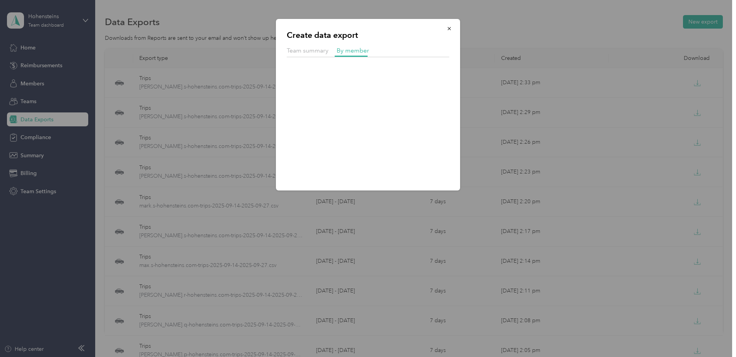
click at [347, 73] on span at bounding box center [368, 77] width 162 height 12
click at [333, 90] on div "[PERSON_NAME]" at bounding box center [368, 91] width 152 height 8
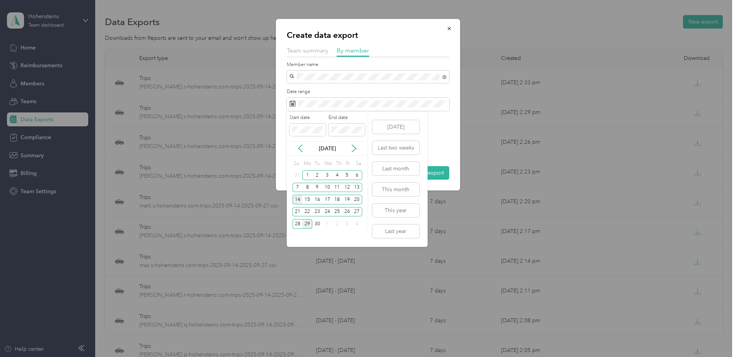
click at [298, 201] on div "14" at bounding box center [297, 200] width 10 height 10
click at [357, 212] on div "27" at bounding box center [357, 212] width 10 height 10
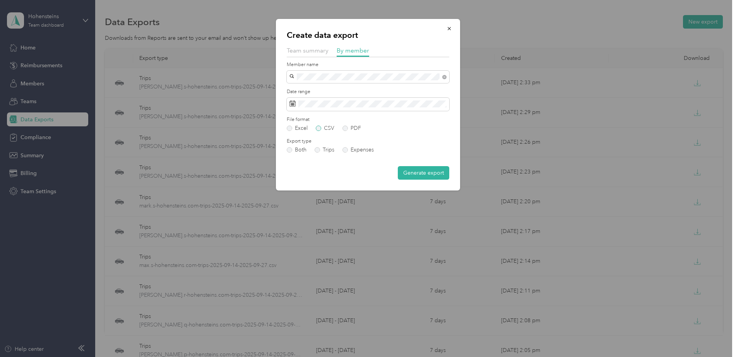
click at [324, 127] on label "CSV" at bounding box center [325, 128] width 19 height 5
drag, startPoint x: 324, startPoint y: 127, endPoint x: 332, endPoint y: 127, distance: 7.7
click at [329, 127] on label "CSV" at bounding box center [325, 128] width 19 height 5
click at [416, 169] on button "Generate export" at bounding box center [423, 173] width 51 height 14
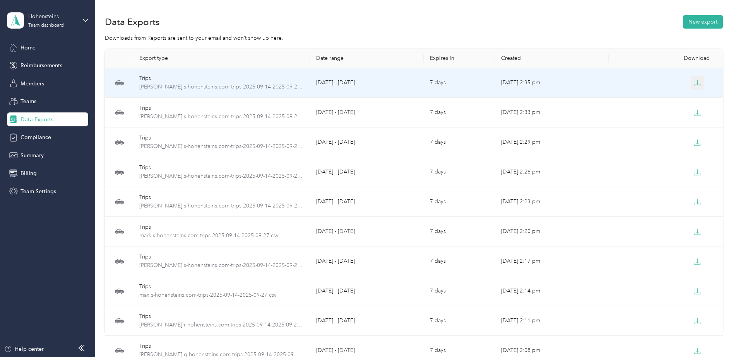
drag, startPoint x: 698, startPoint y: 80, endPoint x: 695, endPoint y: 84, distance: 4.7
click at [698, 80] on icon "button" at bounding box center [697, 83] width 7 height 7
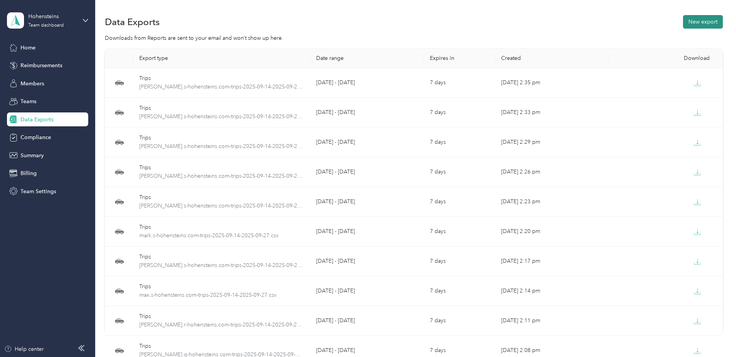
click at [714, 27] on button "New export" at bounding box center [703, 22] width 40 height 14
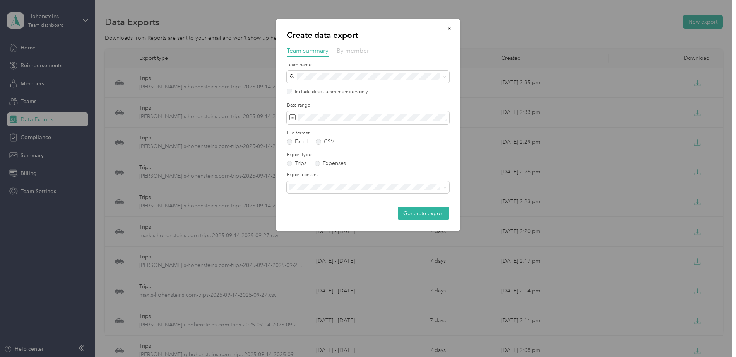
click at [344, 48] on span "By member" at bounding box center [353, 50] width 32 height 7
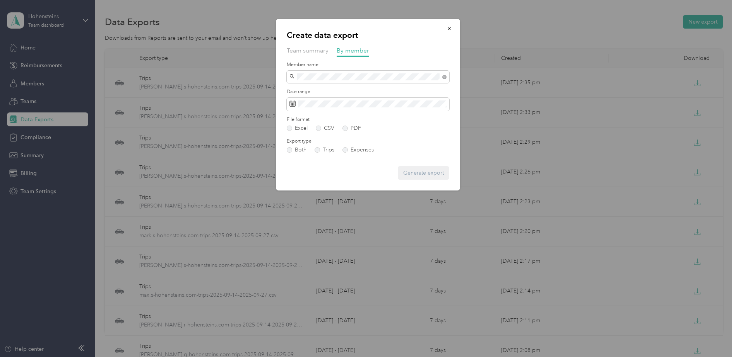
click at [332, 88] on div "[PERSON_NAME]" at bounding box center [368, 91] width 152 height 8
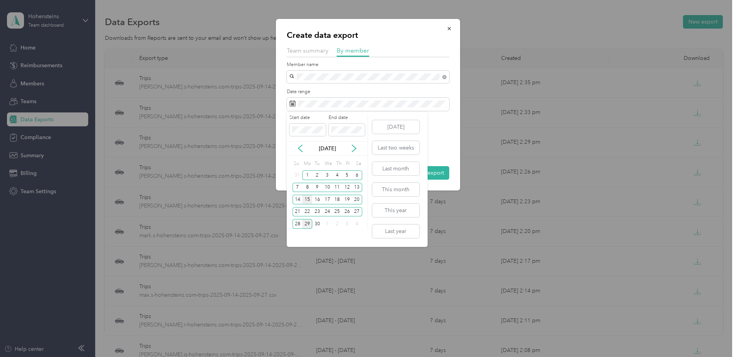
drag, startPoint x: 297, startPoint y: 200, endPoint x: 308, endPoint y: 199, distance: 11.7
click at [298, 200] on div "14" at bounding box center [297, 200] width 10 height 10
click at [358, 213] on div "27" at bounding box center [357, 212] width 10 height 10
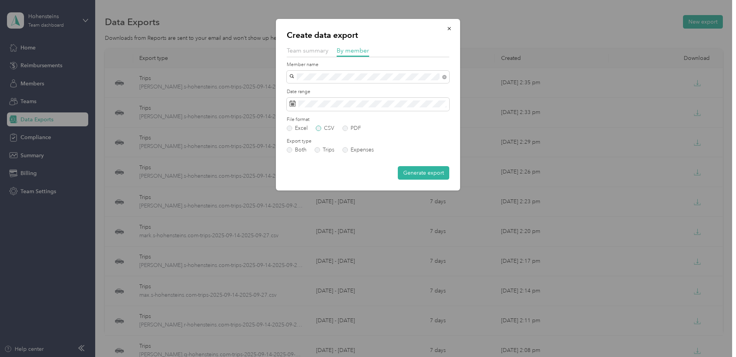
click at [316, 130] on label "CSV" at bounding box center [325, 128] width 19 height 5
drag, startPoint x: 444, startPoint y: 173, endPoint x: 445, endPoint y: 178, distance: 4.7
click at [444, 173] on button "Generate export" at bounding box center [423, 173] width 51 height 14
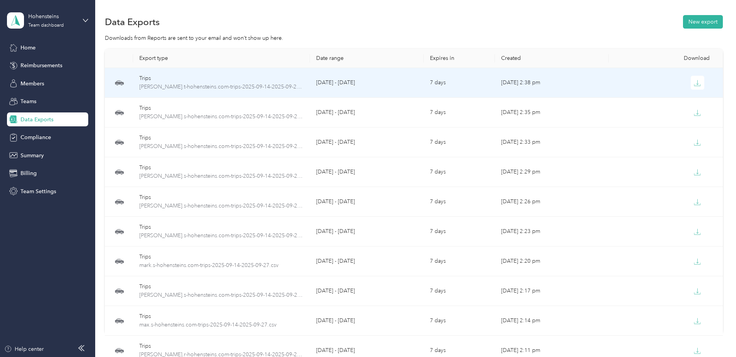
click at [697, 85] on icon "button" at bounding box center [697, 83] width 7 height 7
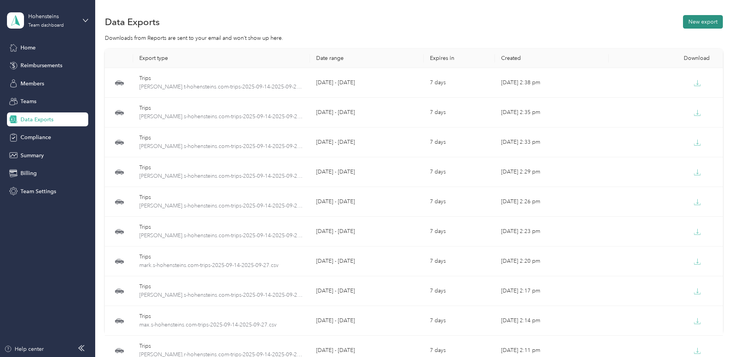
click at [705, 24] on button "New export" at bounding box center [703, 22] width 40 height 14
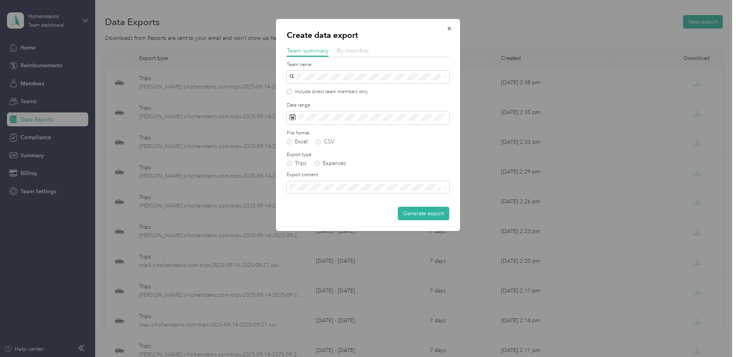
click at [358, 51] on span "By member" at bounding box center [353, 50] width 32 height 7
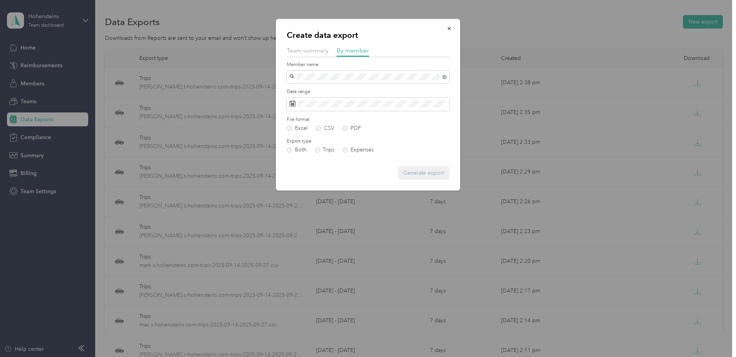
drag, startPoint x: 336, startPoint y: 92, endPoint x: 383, endPoint y: 96, distance: 46.9
click at [336, 92] on div "[PERSON_NAME]" at bounding box center [368, 91] width 152 height 8
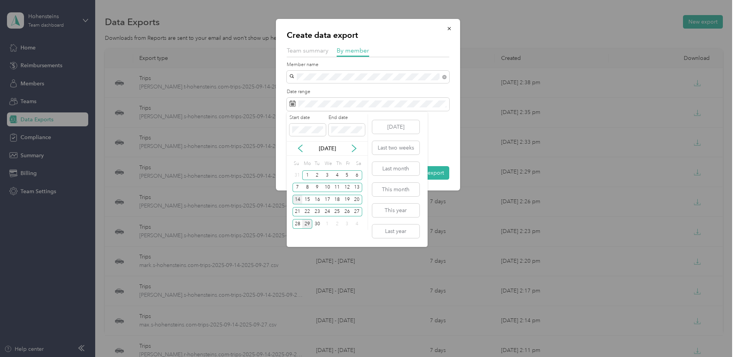
click at [294, 197] on div "14" at bounding box center [297, 200] width 10 height 10
click at [356, 213] on div "27" at bounding box center [357, 212] width 10 height 10
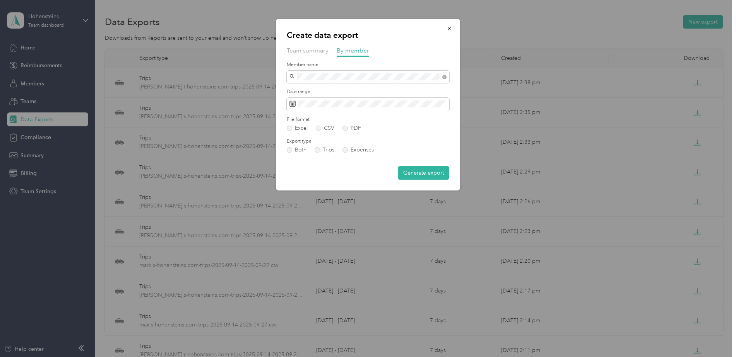
drag, startPoint x: 327, startPoint y: 126, endPoint x: 351, endPoint y: 136, distance: 25.9
click at [328, 126] on label "CSV" at bounding box center [325, 128] width 19 height 5
click at [430, 171] on button "Generate export" at bounding box center [423, 173] width 51 height 14
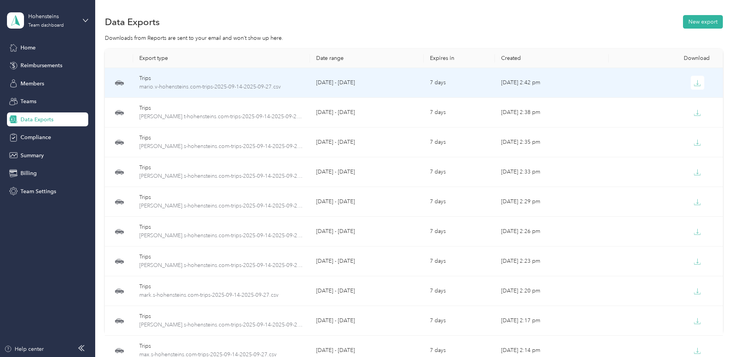
click at [702, 83] on button "button" at bounding box center [698, 83] width 14 height 14
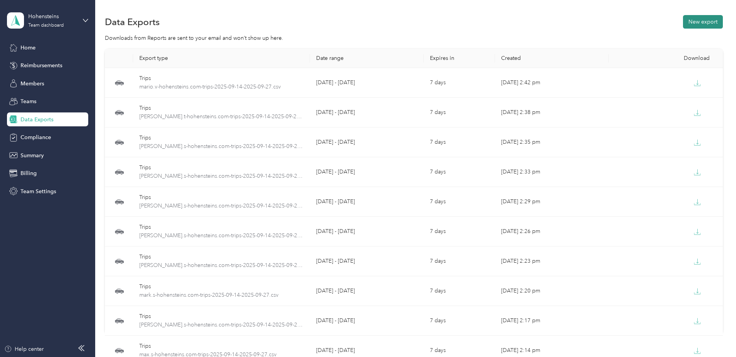
click at [714, 21] on button "New export" at bounding box center [703, 22] width 40 height 14
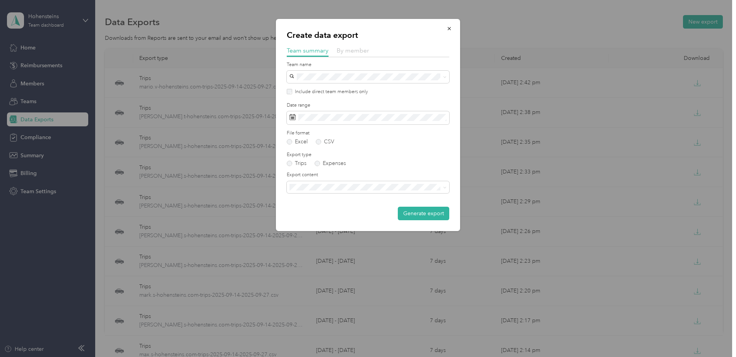
click at [359, 51] on span "By member" at bounding box center [353, 50] width 32 height 7
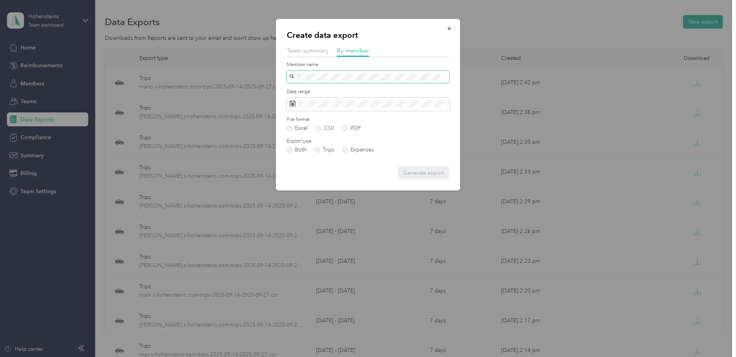
click at [329, 80] on span at bounding box center [368, 77] width 162 height 12
click at [328, 91] on div "[PERSON_NAME]" at bounding box center [368, 91] width 152 height 8
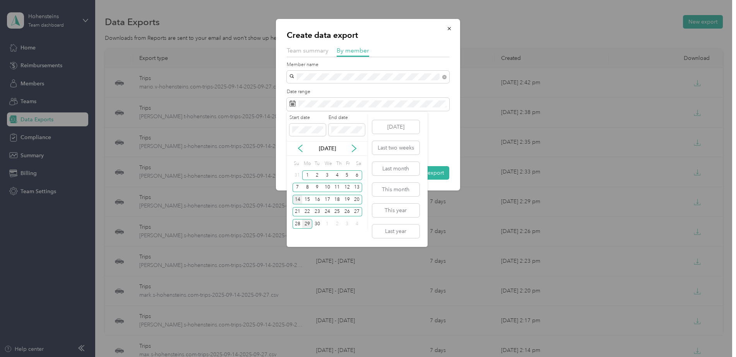
click at [298, 195] on div "14" at bounding box center [297, 200] width 10 height 10
click at [358, 212] on div "27" at bounding box center [357, 212] width 10 height 10
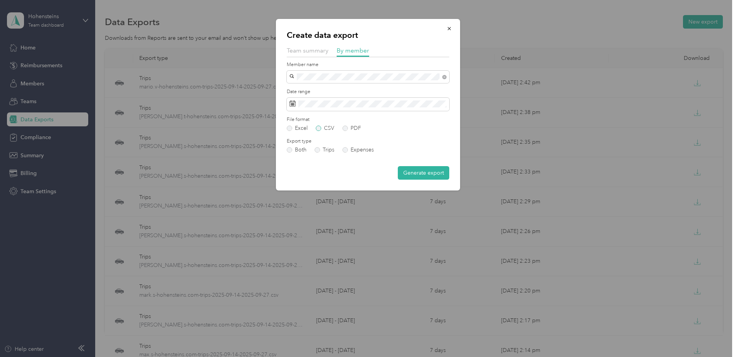
click at [321, 128] on label "CSV" at bounding box center [325, 128] width 19 height 5
click at [438, 176] on button "Generate export" at bounding box center [423, 173] width 51 height 14
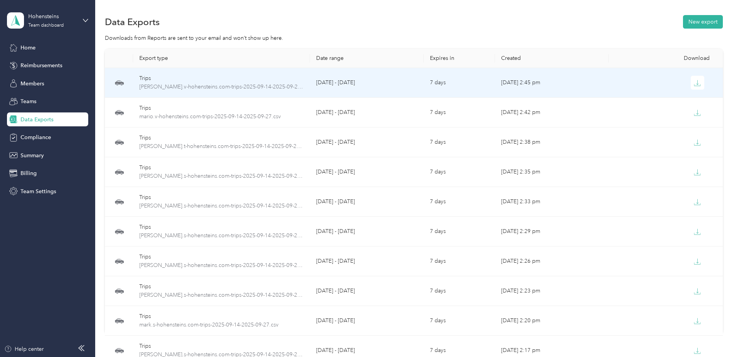
drag, startPoint x: 693, startPoint y: 82, endPoint x: 665, endPoint y: 90, distance: 28.8
click at [694, 82] on icon "button" at bounding box center [697, 83] width 7 height 7
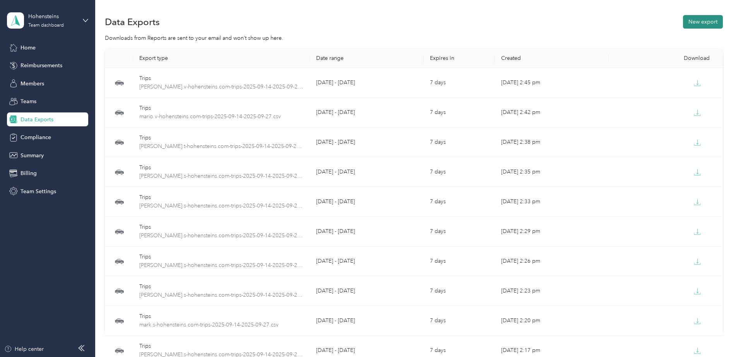
click at [712, 25] on button "New export" at bounding box center [703, 22] width 40 height 14
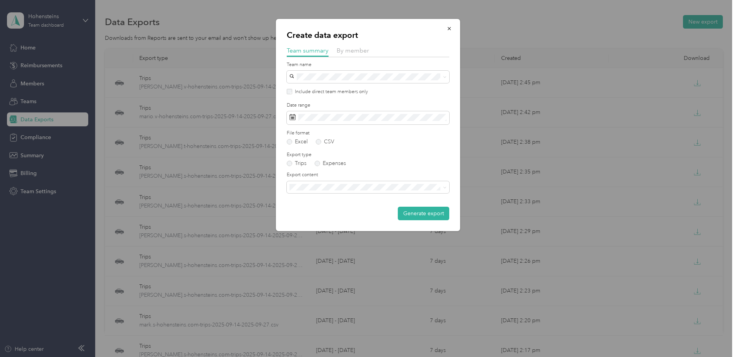
click at [340, 56] on div "Team summary By member" at bounding box center [368, 51] width 162 height 11
click at [346, 50] on span "By member" at bounding box center [353, 50] width 32 height 7
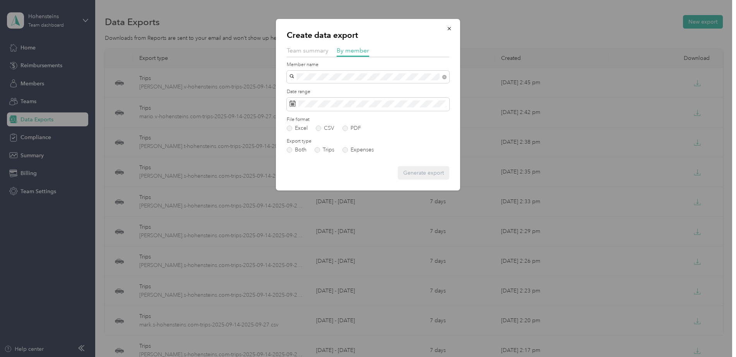
click at [328, 101] on div "Frank Wilber" at bounding box center [368, 104] width 152 height 8
click at [328, 126] on label "CSV" at bounding box center [325, 128] width 19 height 5
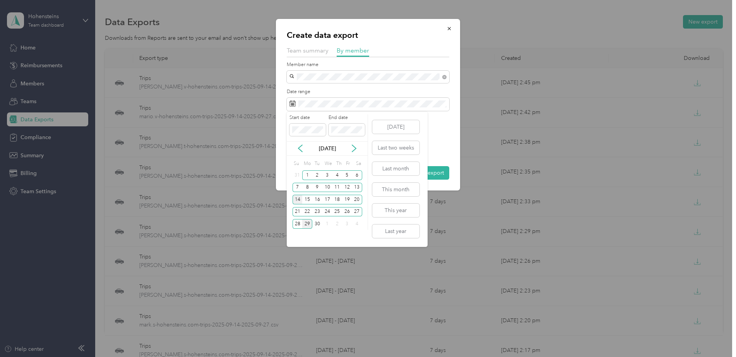
click at [294, 199] on div "14" at bounding box center [297, 200] width 10 height 10
click at [363, 213] on div "Start date End date Sep 2025 Su Mo Tu We Th Fr Sa 31 1 2 3 4 5 6 7 8 9 10 11 12…" at bounding box center [327, 173] width 81 height 116
drag, startPoint x: 357, startPoint y: 213, endPoint x: 385, endPoint y: 207, distance: 28.4
click at [358, 213] on div "27" at bounding box center [357, 212] width 10 height 10
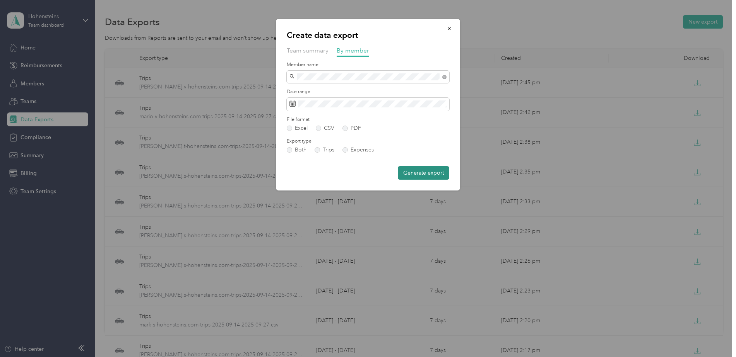
click at [432, 176] on button "Generate export" at bounding box center [423, 173] width 51 height 14
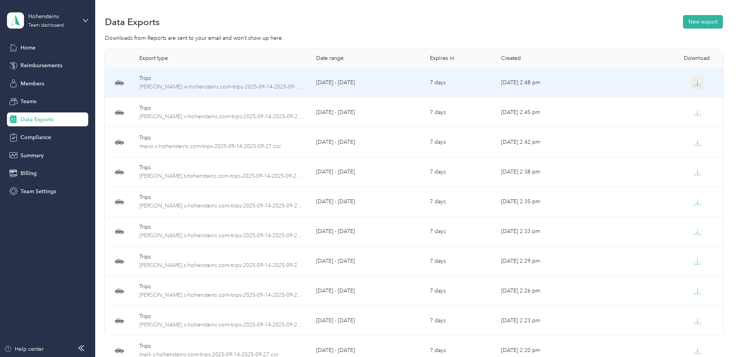
click at [694, 84] on icon "button" at bounding box center [697, 85] width 6 height 2
